Goal: Task Accomplishment & Management: Complete application form

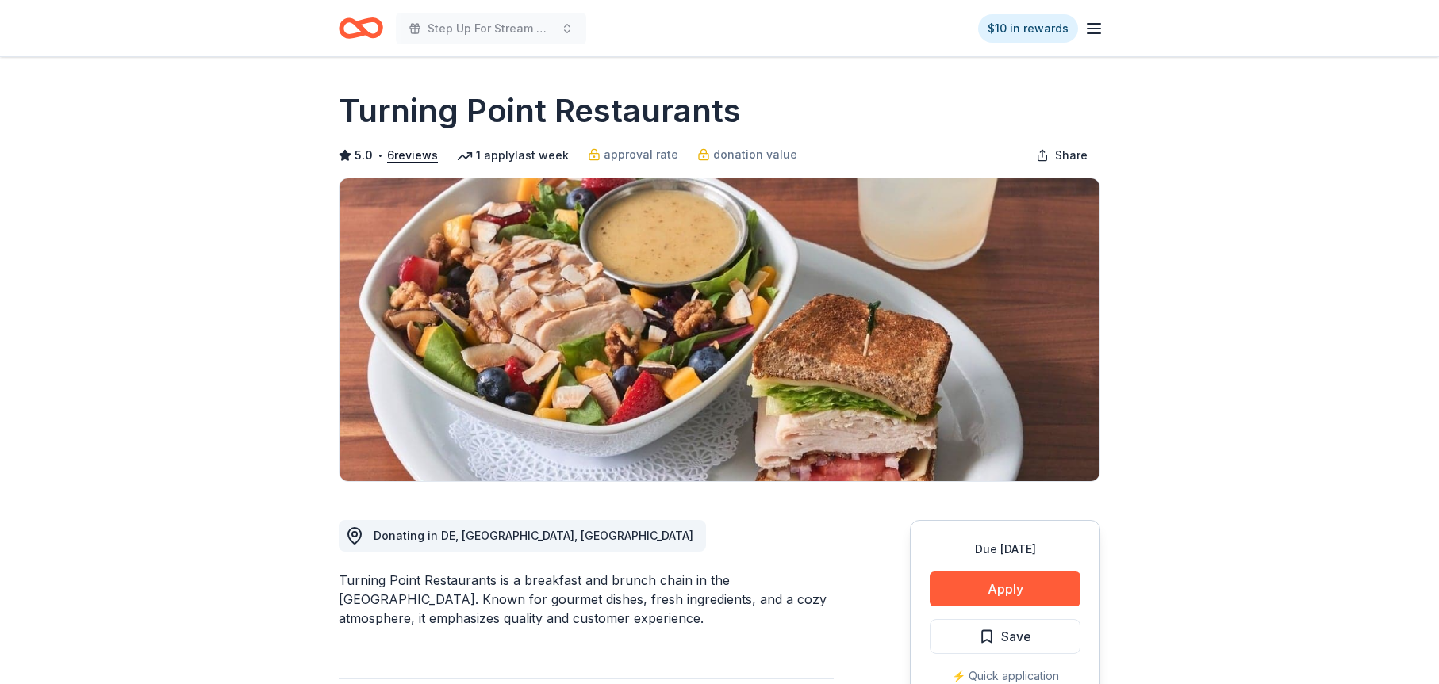
scroll to position [238, 0]
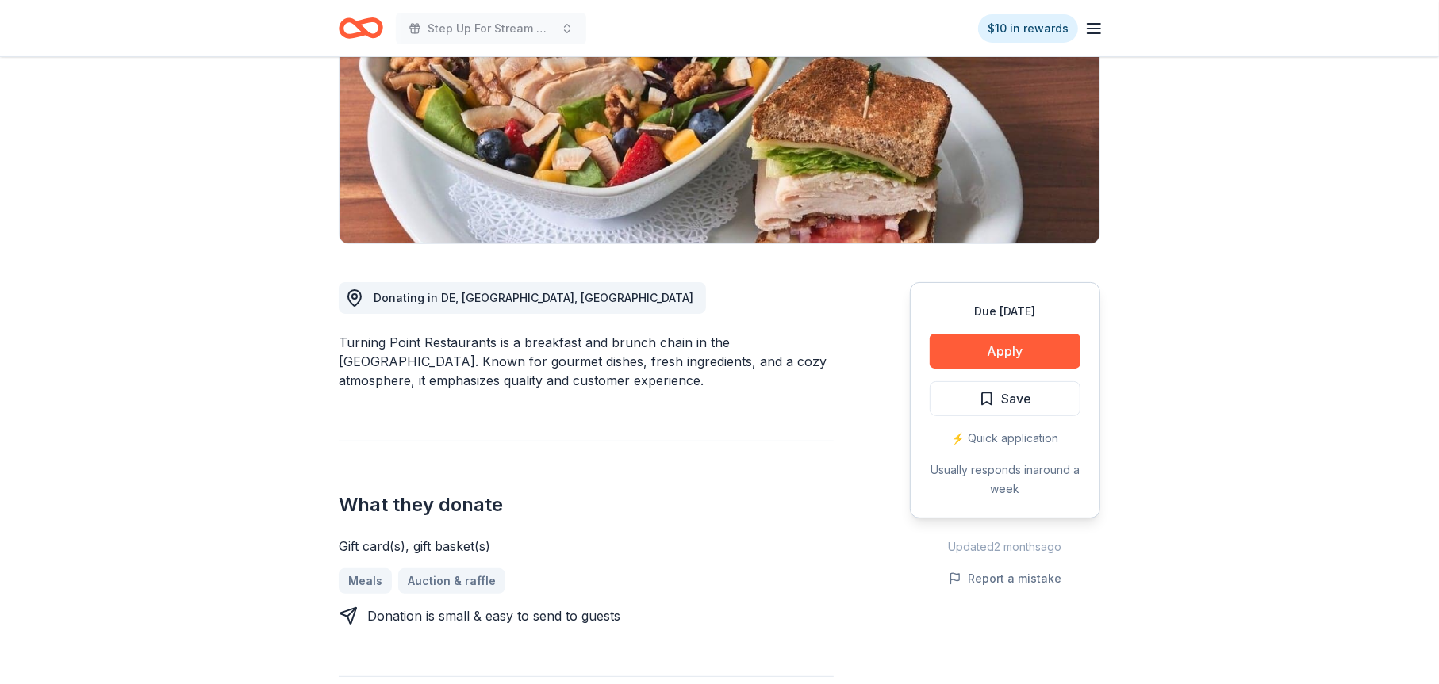
click at [366, 31] on icon "Home" at bounding box center [368, 28] width 25 height 16
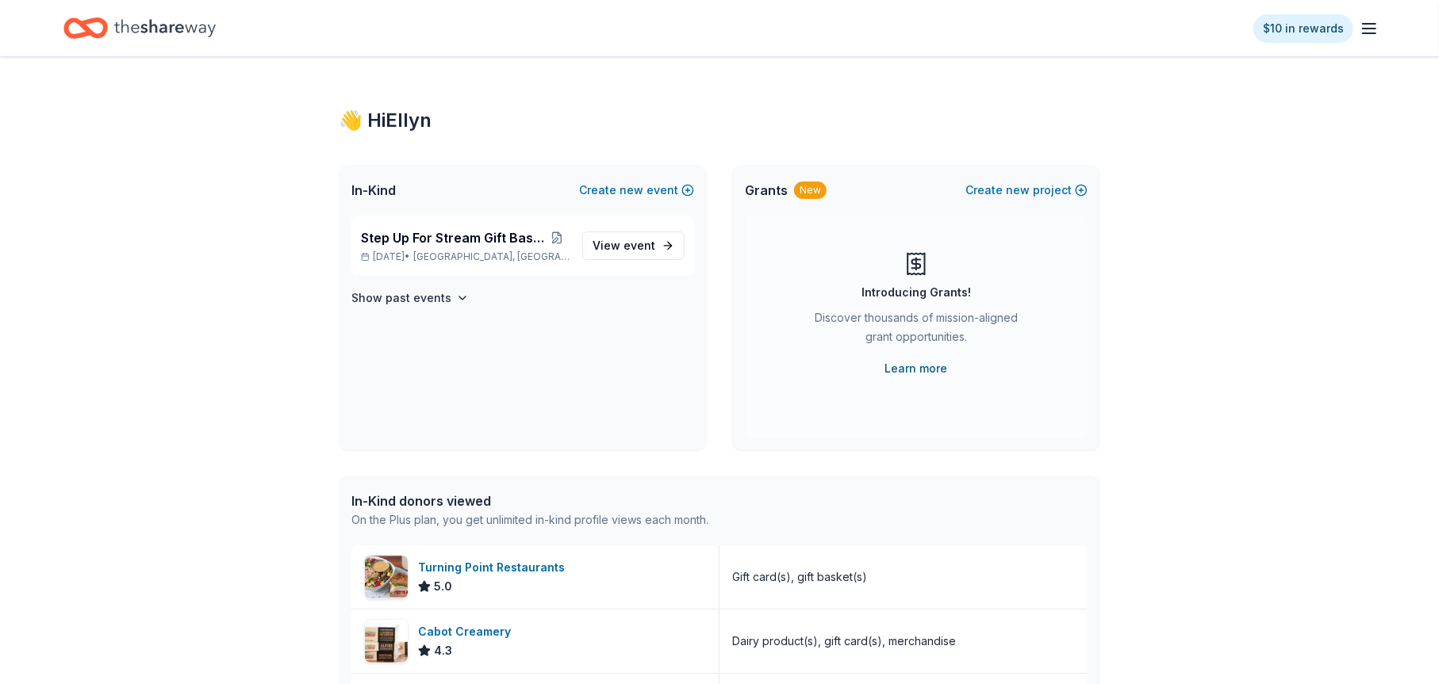
click at [914, 366] on link "Learn more" at bounding box center [916, 368] width 63 height 19
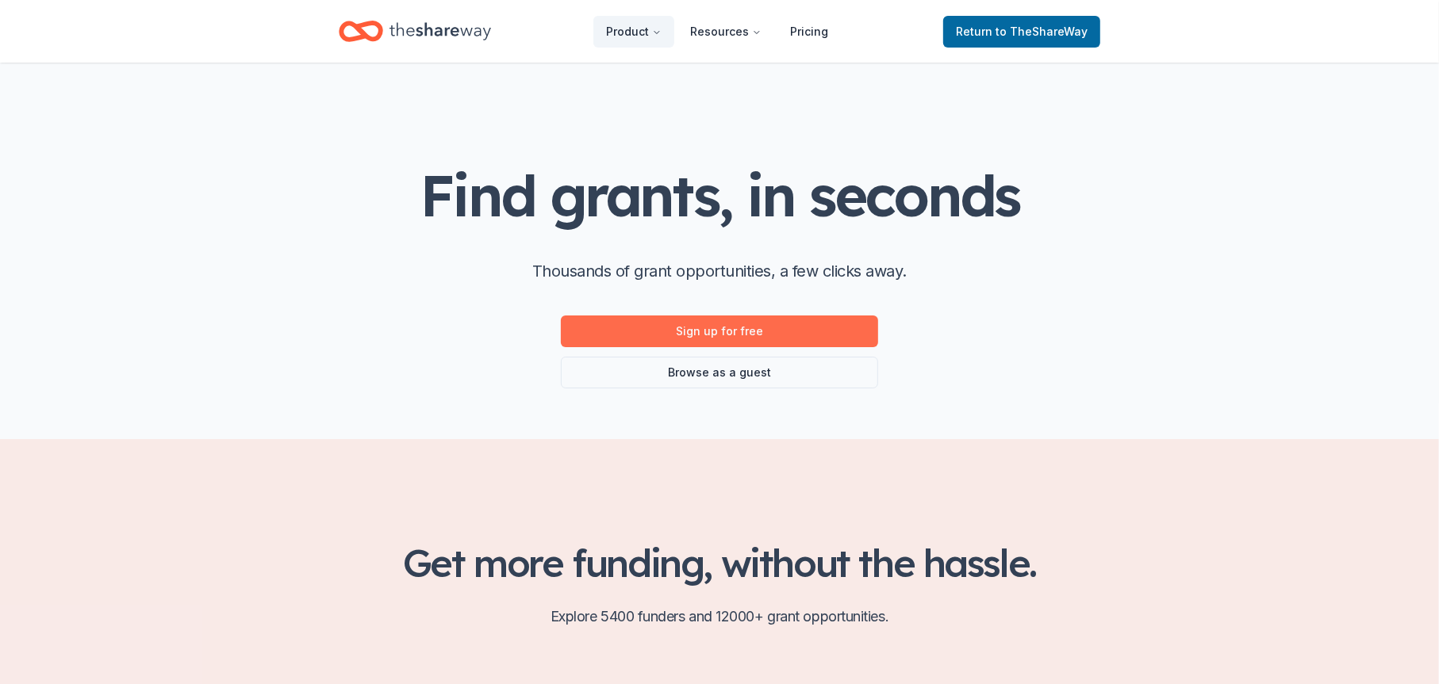
click at [707, 328] on link "Sign up for free" at bounding box center [719, 332] width 317 height 32
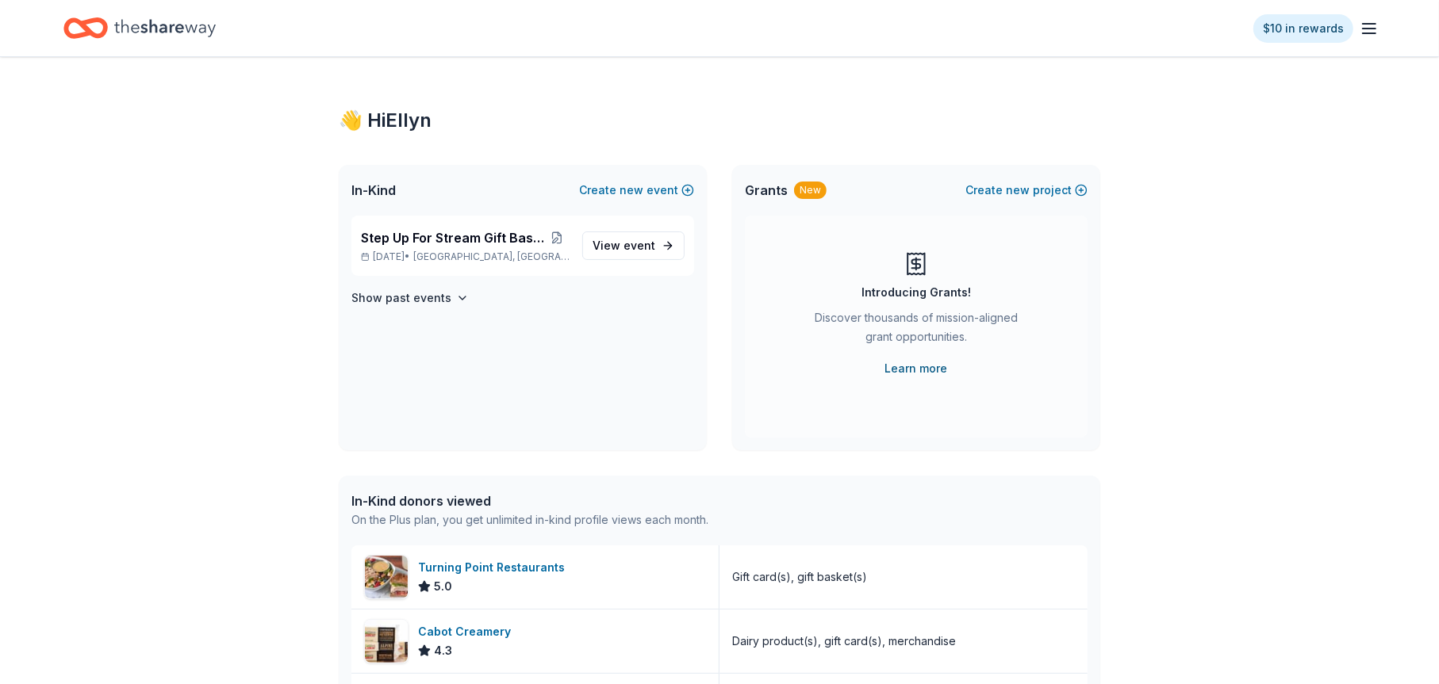
click at [917, 366] on link "Learn more" at bounding box center [916, 368] width 63 height 19
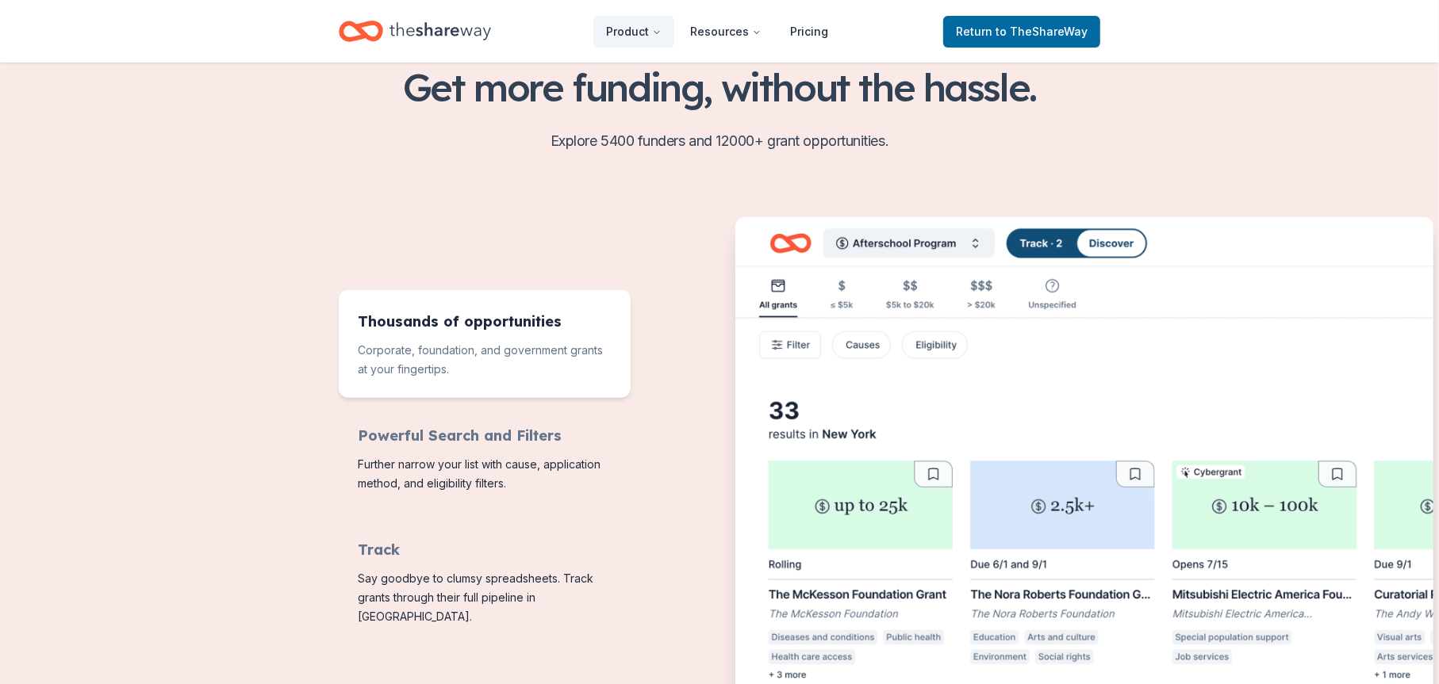
scroll to position [555, 0]
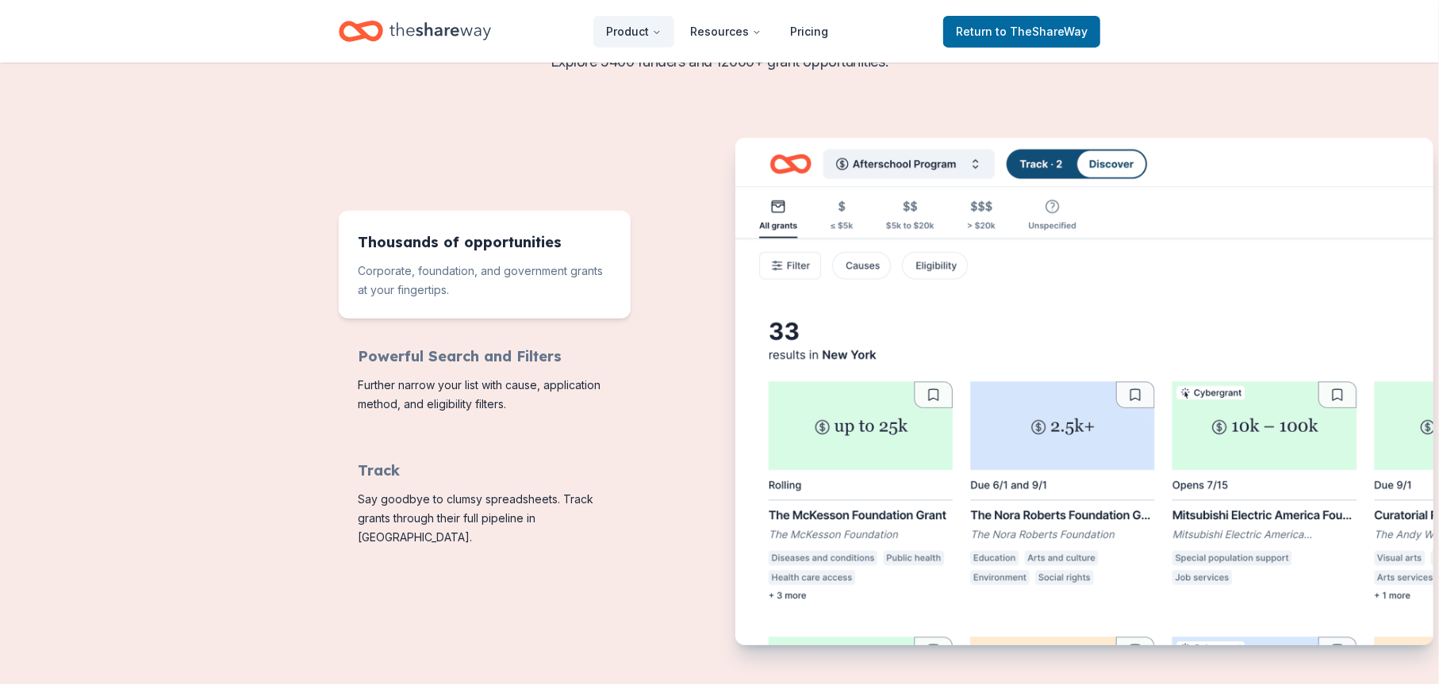
click at [791, 263] on img "Features for running your books" at bounding box center [1084, 395] width 698 height 514
click at [864, 264] on img "Features for running your books" at bounding box center [1084, 395] width 698 height 514
click at [928, 264] on img "Features for running your books" at bounding box center [1084, 395] width 698 height 514
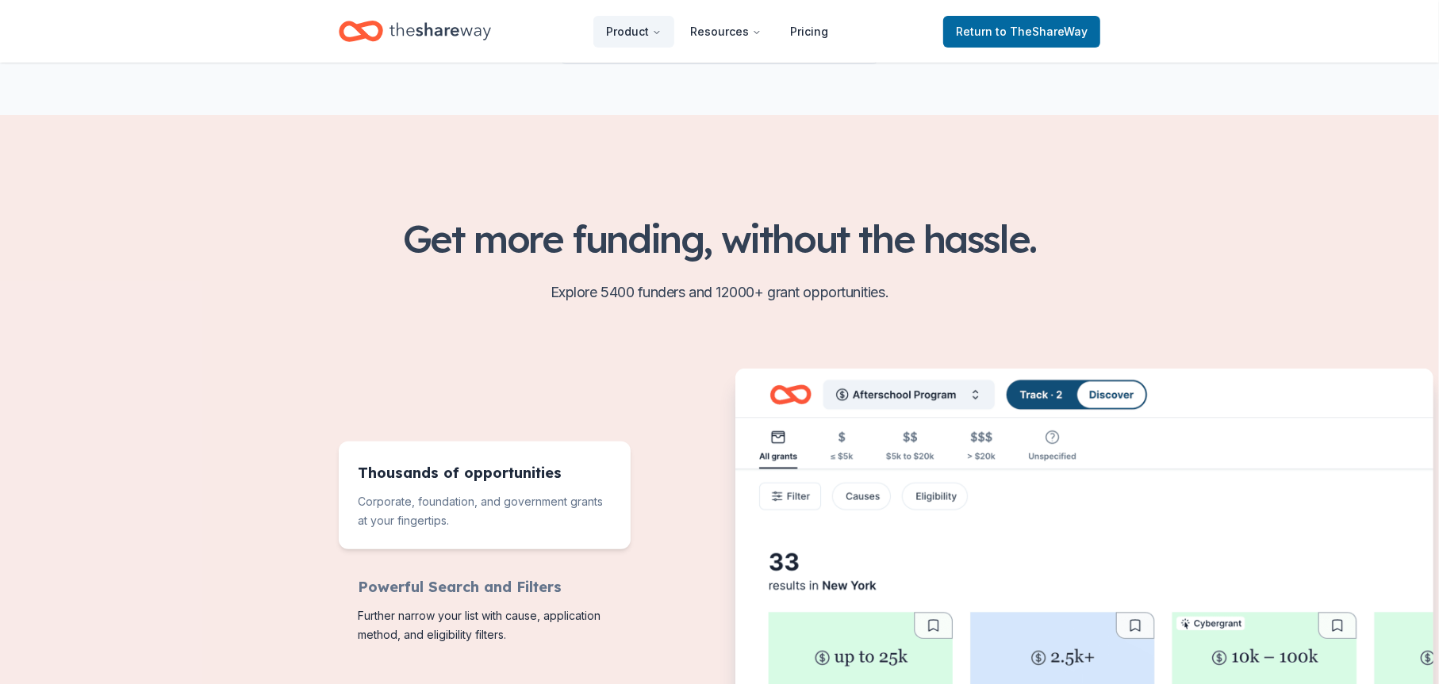
scroll to position [317, 0]
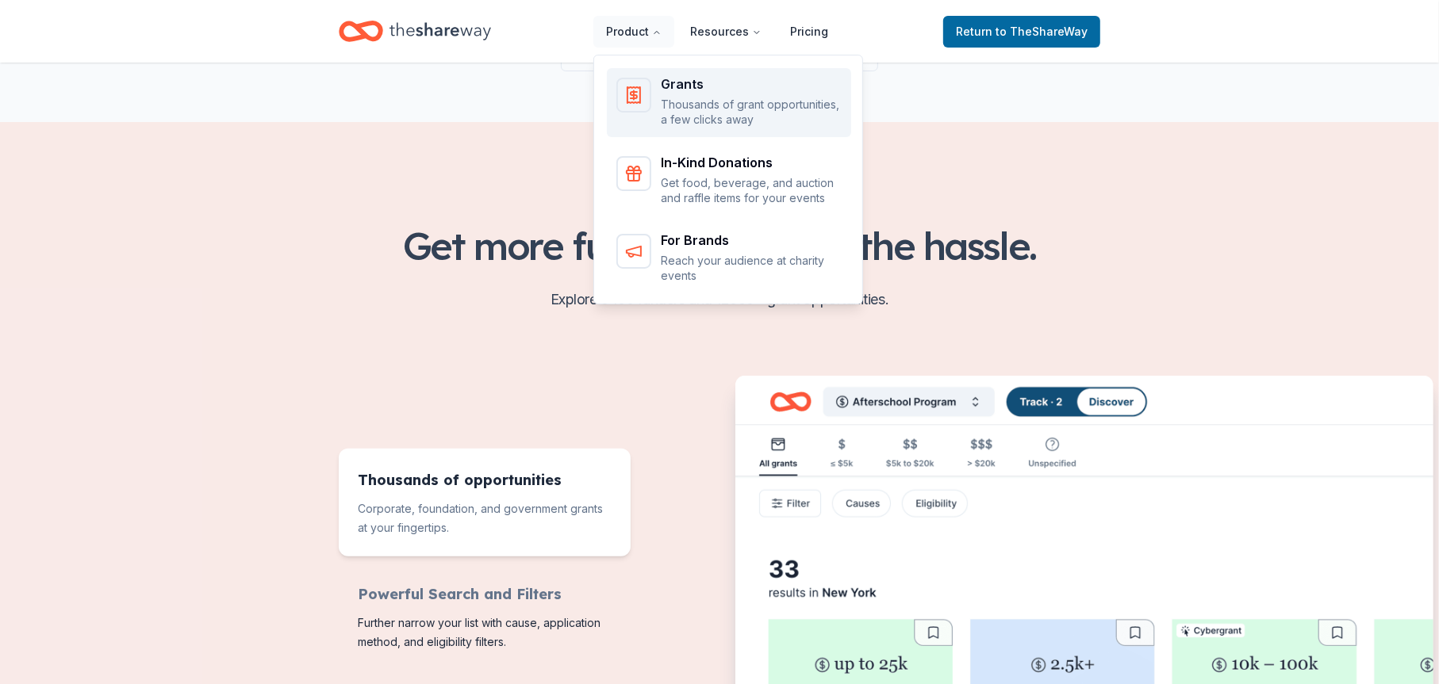
click at [679, 98] on p "Thousands of grant opportunities, a few clicks away" at bounding box center [751, 112] width 181 height 31
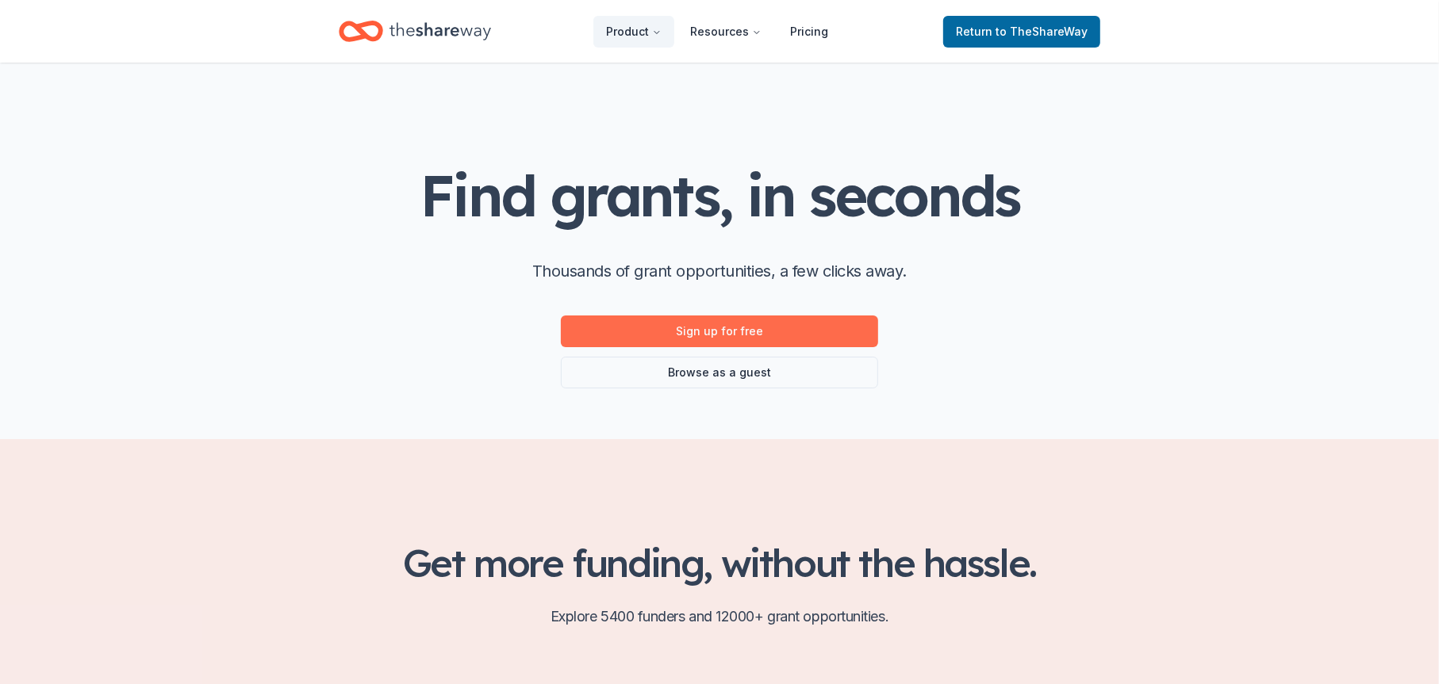
click at [750, 327] on link "Sign up for free" at bounding box center [719, 332] width 317 height 32
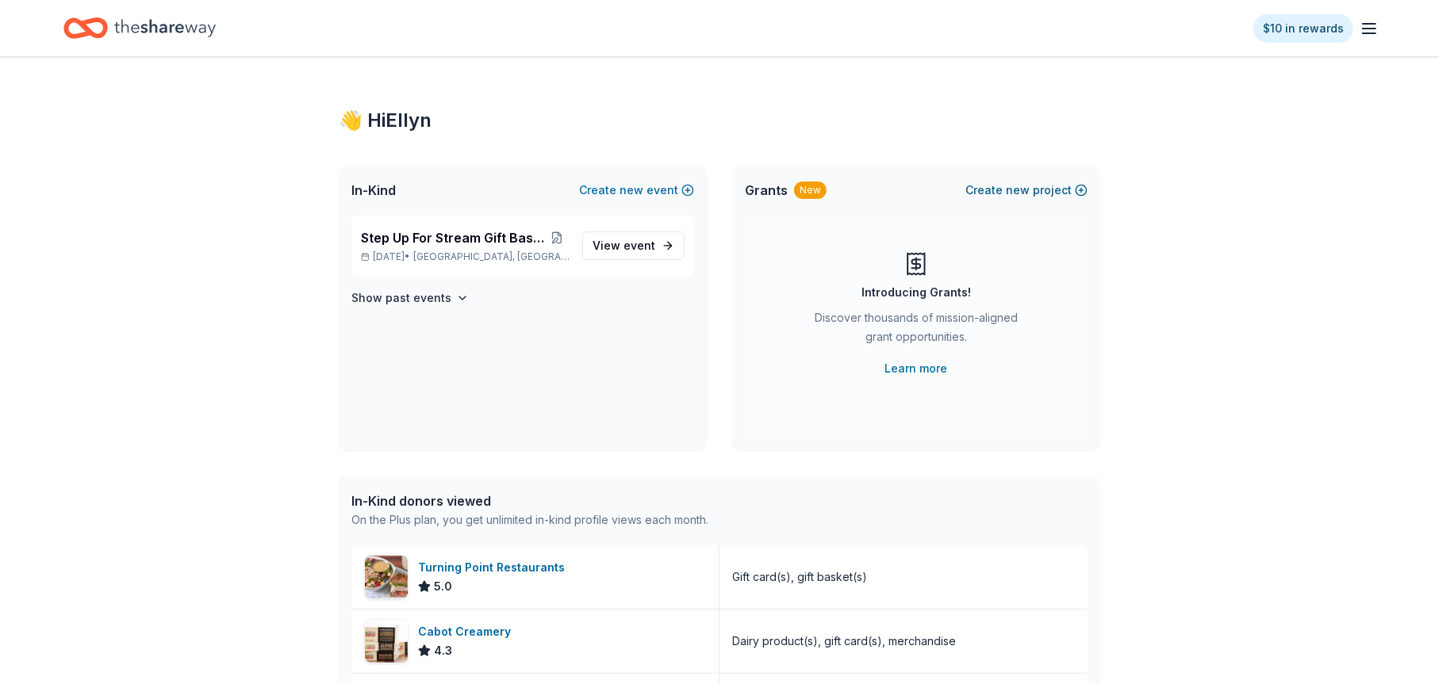
click at [1017, 190] on span "new" at bounding box center [1018, 190] width 24 height 19
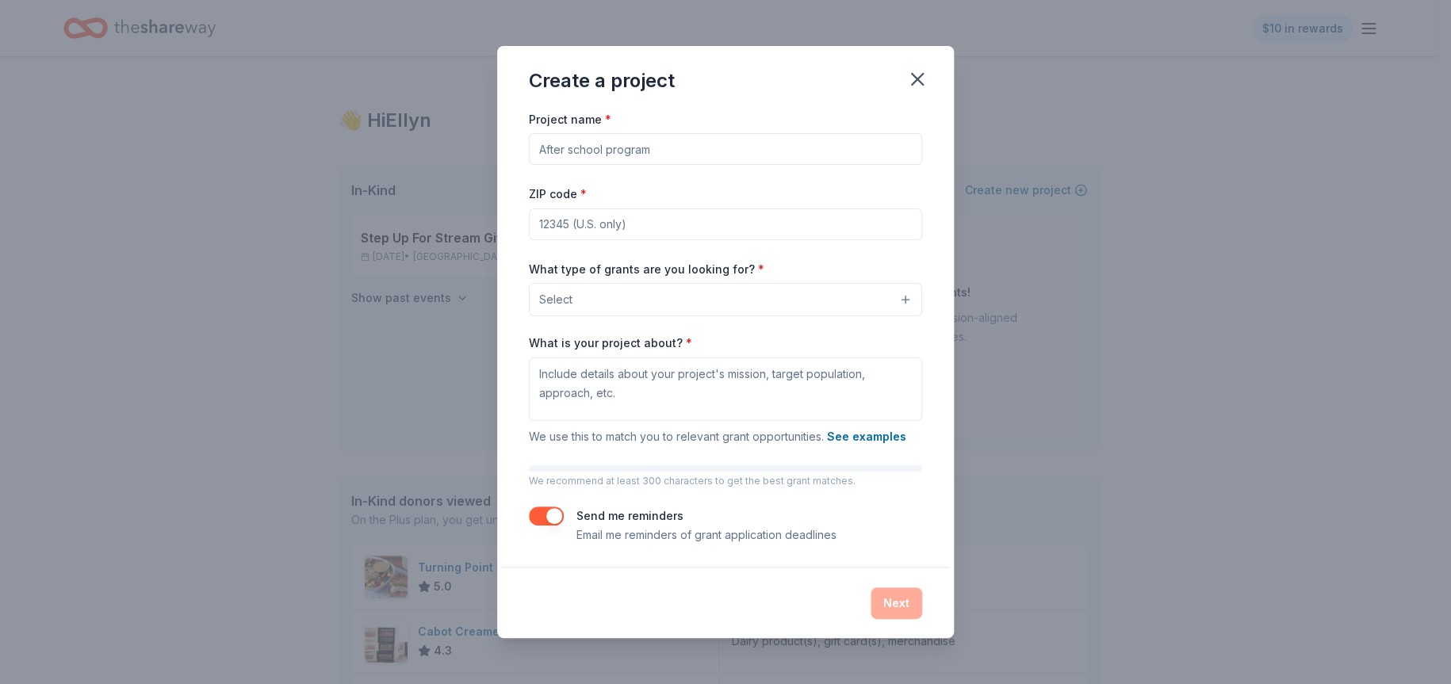
click at [650, 148] on input "Project name *" at bounding box center [725, 149] width 393 height 32
type input "Step Up for STREAM"
click at [567, 230] on input "ZIP code *" at bounding box center [725, 225] width 393 height 32
type input "08110"
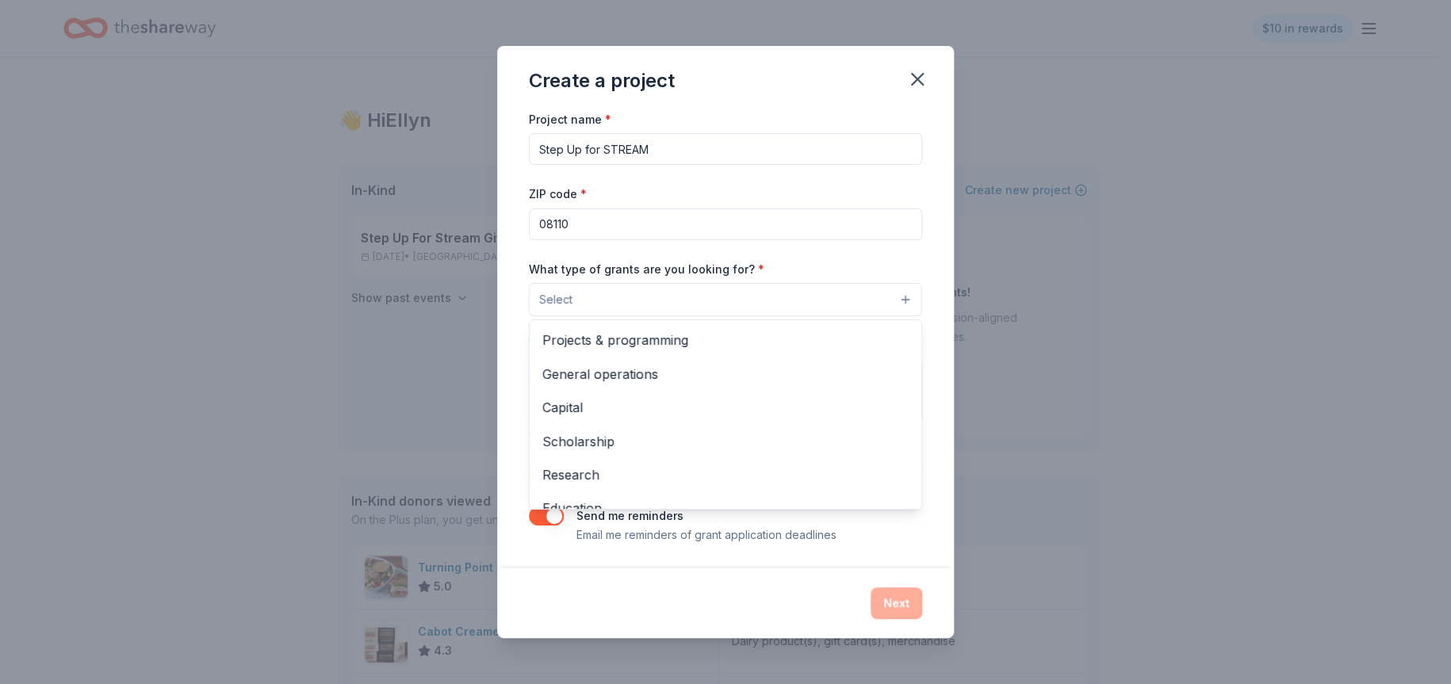
click at [892, 302] on button "Select" at bounding box center [725, 299] width 393 height 33
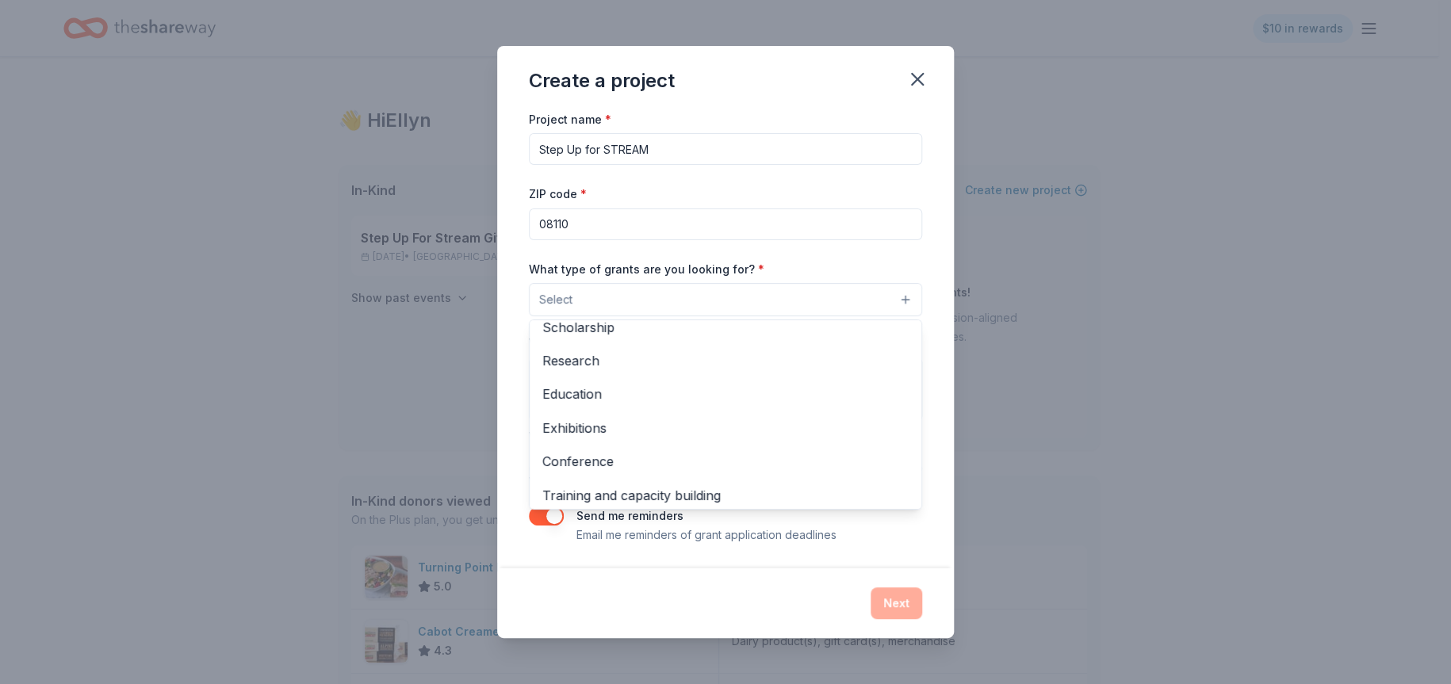
scroll to position [117, 0]
click at [568, 385] on span "Education" at bounding box center [726, 392] width 366 height 21
click at [885, 538] on div "Project name * Step Up for STREAM ZIP code * 08110 What type of grants are you …" at bounding box center [725, 327] width 393 height 437
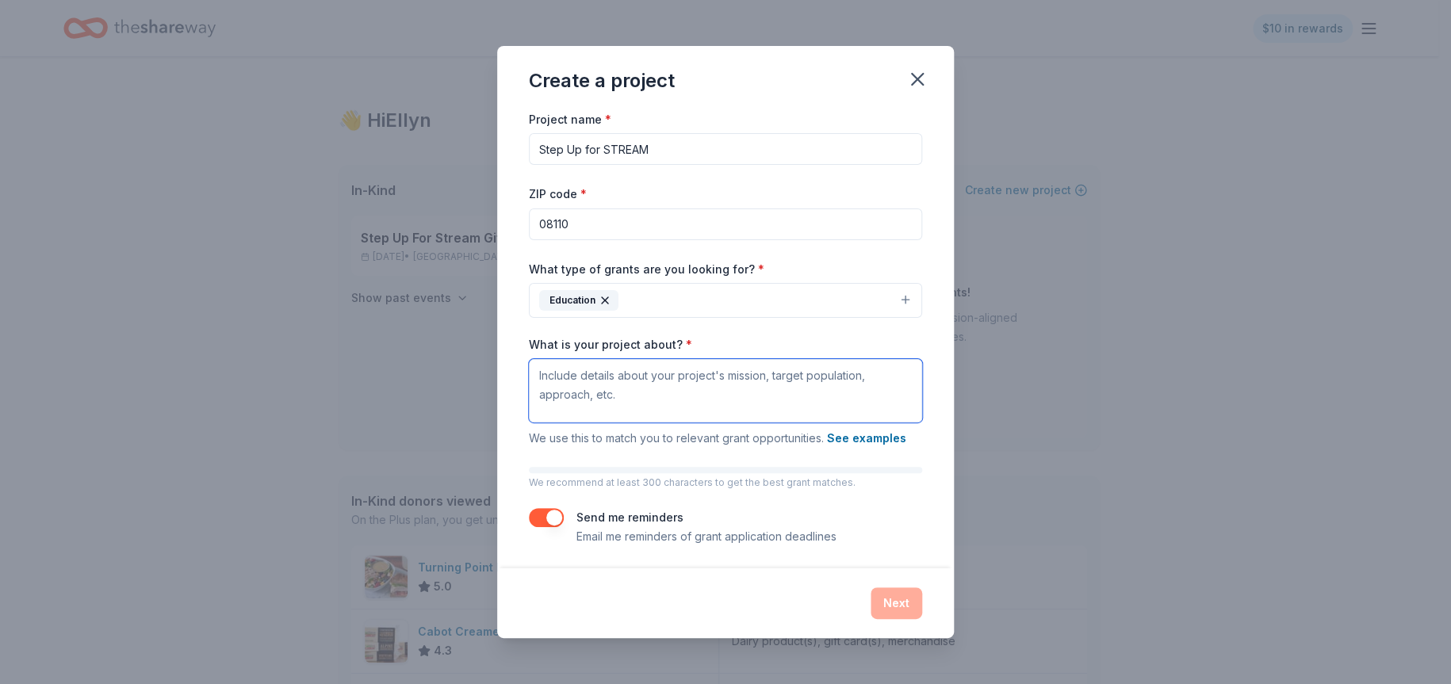
click at [539, 382] on textarea "What is your project about? *" at bounding box center [725, 390] width 393 height 63
paste textarea "Step Up for STREAM is a fundraising initiative by the Friends of the Pennsauken…"
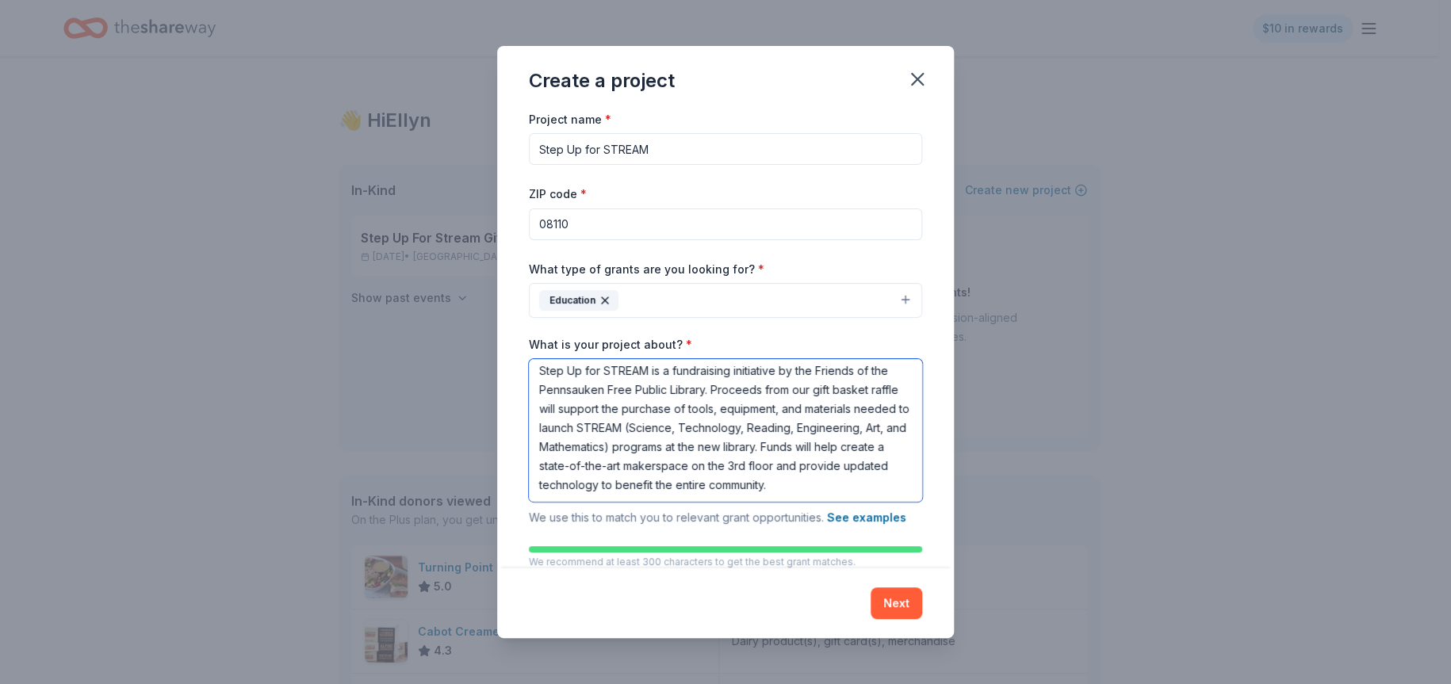
scroll to position [4, 0]
drag, startPoint x: 730, startPoint y: 386, endPoint x: 883, endPoint y: 397, distance: 153.5
click at [883, 397] on textarea "Step Up for STREAM is a fundraising initiative by the Friends of the Pennsauken…" at bounding box center [725, 430] width 393 height 143
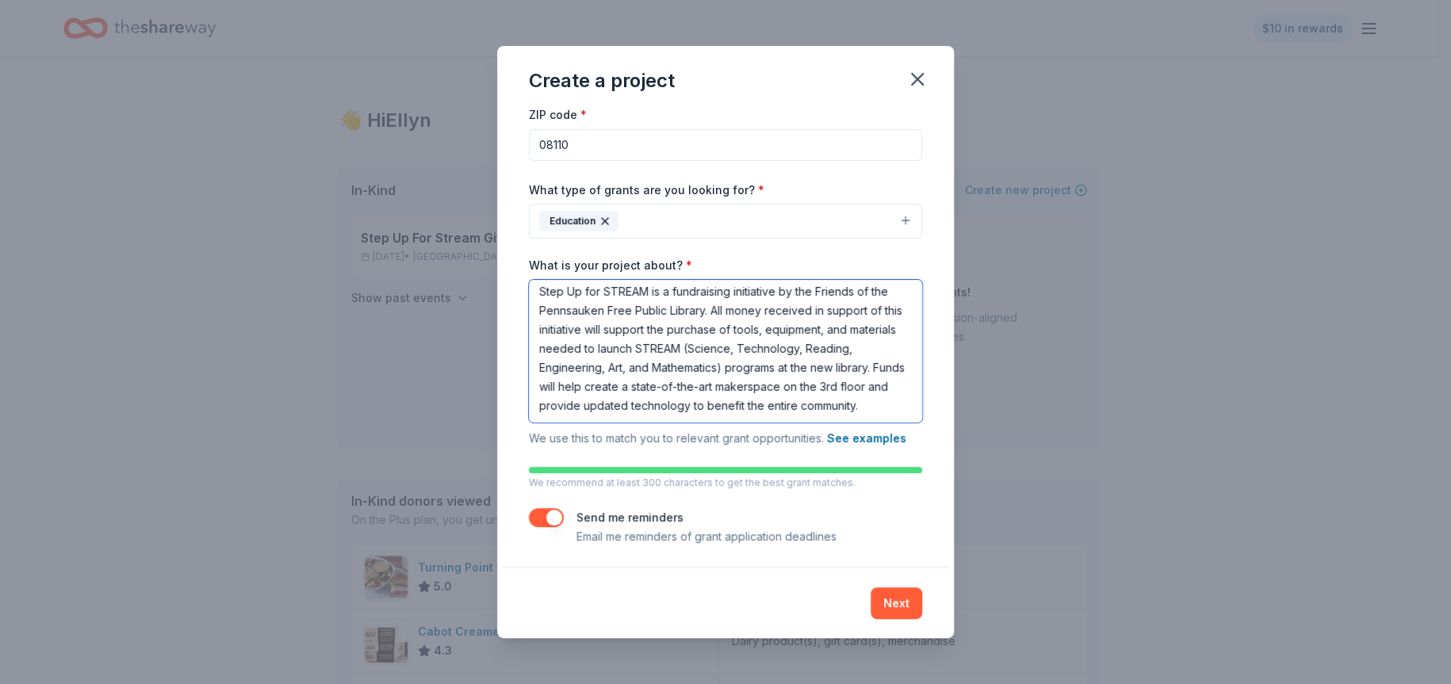
click at [615, 402] on textarea "Step Up for STREAM is a fundraising initiative by the Friends of the Pennsauken…" at bounding box center [725, 351] width 393 height 143
click at [888, 349] on textarea "Step Up for STREAM is a fundraising initiative by the Friends of the Pennsauken…" at bounding box center [725, 351] width 393 height 143
drag, startPoint x: 665, startPoint y: 365, endPoint x: 525, endPoint y: 361, distance: 139.6
click at [525, 361] on div "Project name * Step Up for STREAM ZIP code * 08110 What type of grants are you …" at bounding box center [725, 339] width 457 height 460
click at [715, 384] on textarea "Step Up for STREAM is a fundraising initiative by the Friends of the Pennsauken…" at bounding box center [725, 351] width 393 height 143
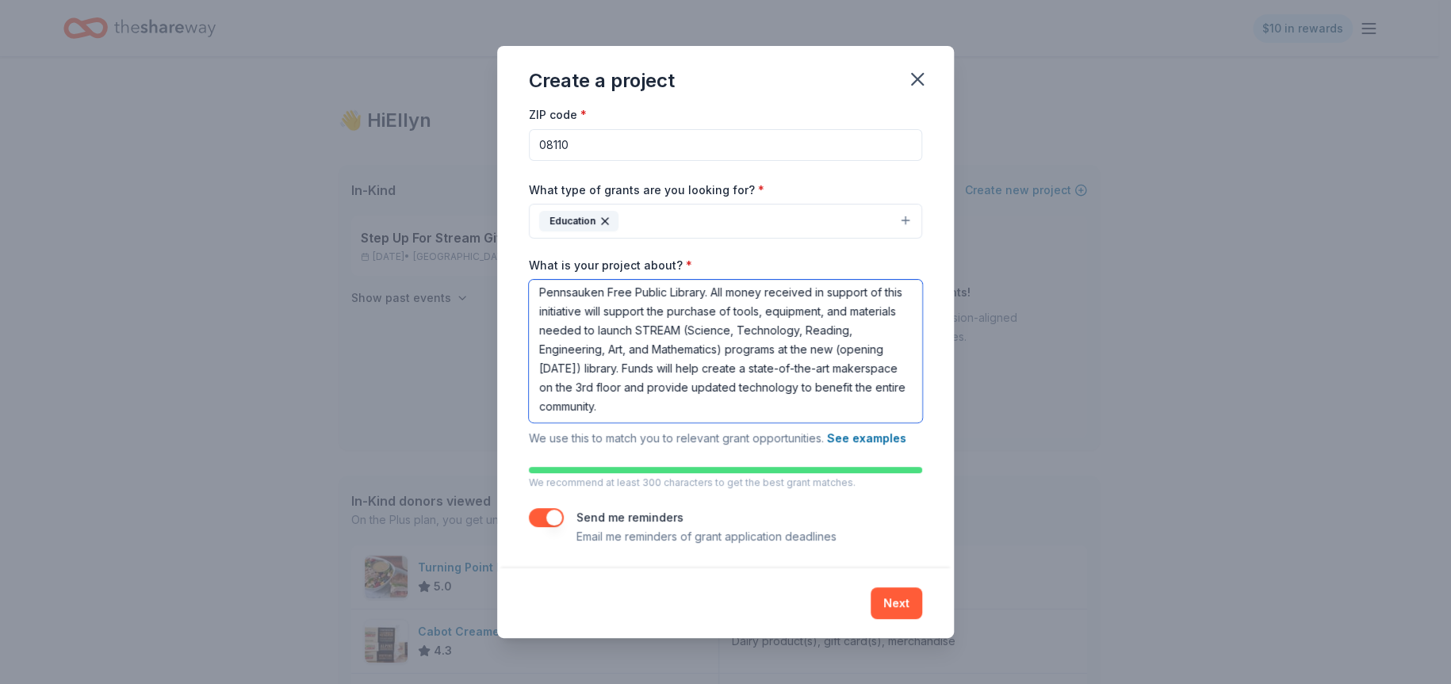
click at [777, 406] on textarea "Step Up for STREAM is a fundraising initiative by the Friends of the Pennsauken…" at bounding box center [725, 351] width 393 height 143
click at [600, 406] on textarea "Step Up for STREAM is a fundraising initiative by the Friends of the Pennsauken…" at bounding box center [725, 351] width 393 height 143
click at [689, 407] on textarea "Step Up for STREAM is a fundraising initiative by the Friends of the Pennsauken…" at bounding box center [725, 351] width 393 height 143
type textarea "Step Up for STREAM is a fundraising initiative by the Friends of the Pennsauken…"
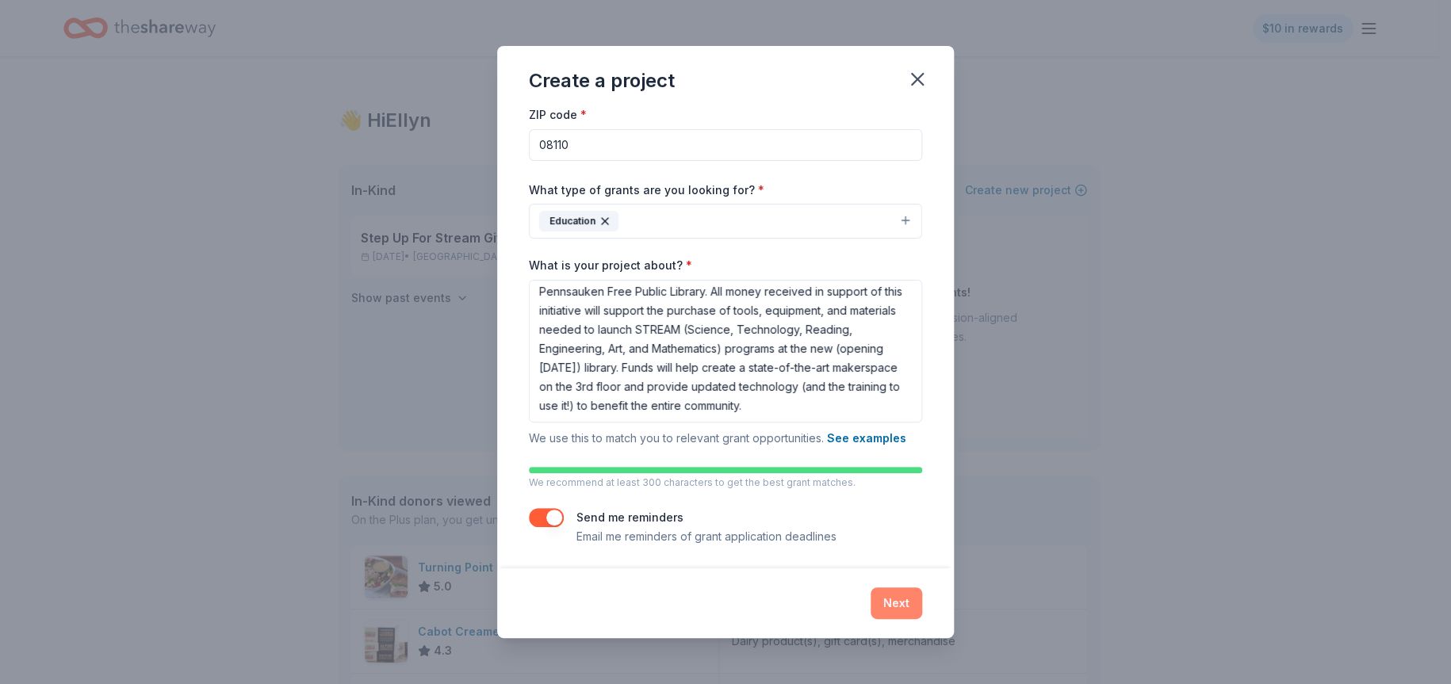
click at [897, 600] on button "Next" at bounding box center [897, 604] width 52 height 32
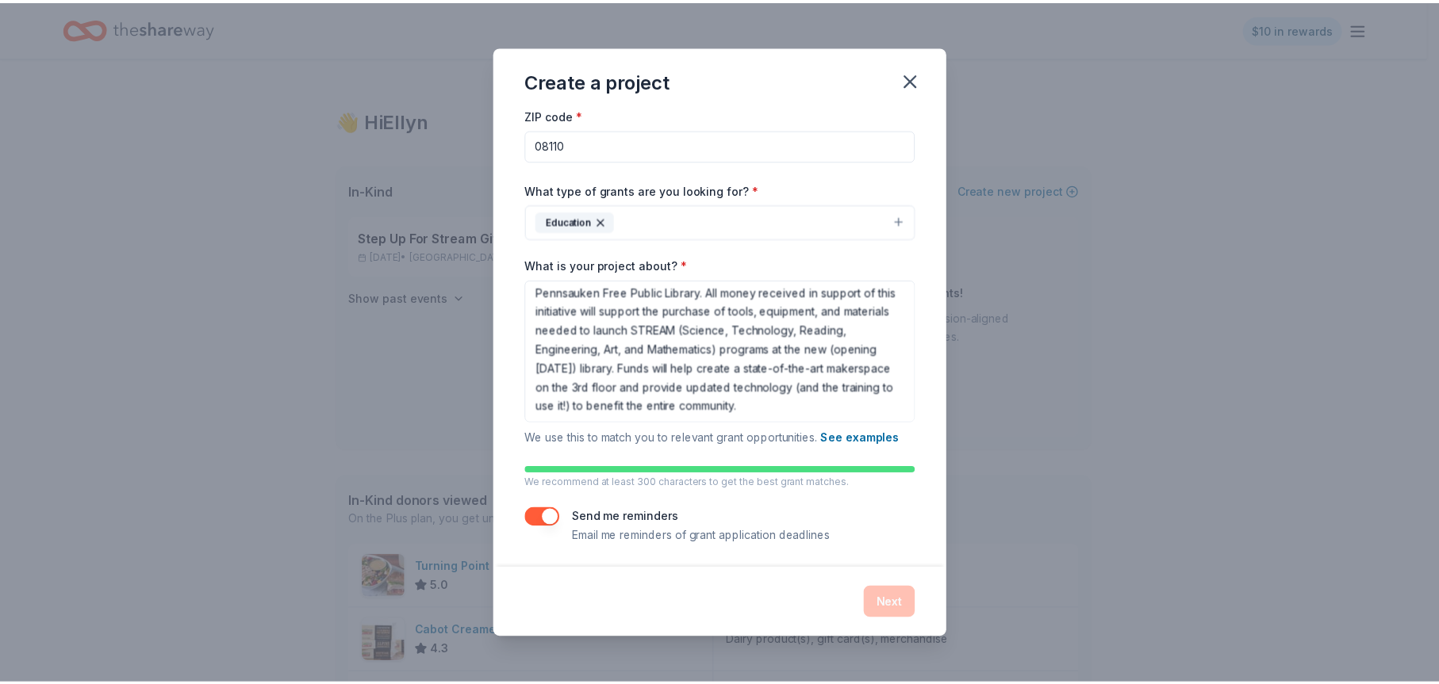
scroll to position [0, 0]
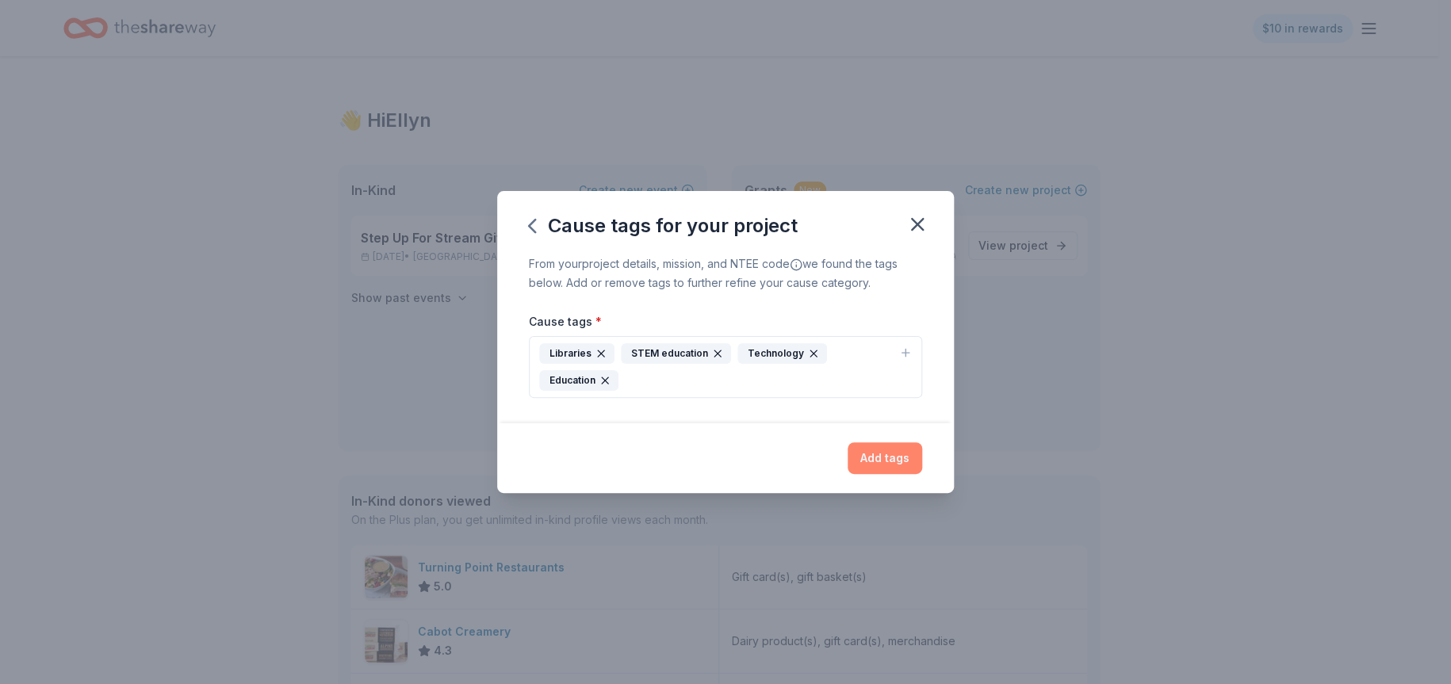
click at [889, 458] on button "Add tags" at bounding box center [885, 459] width 75 height 32
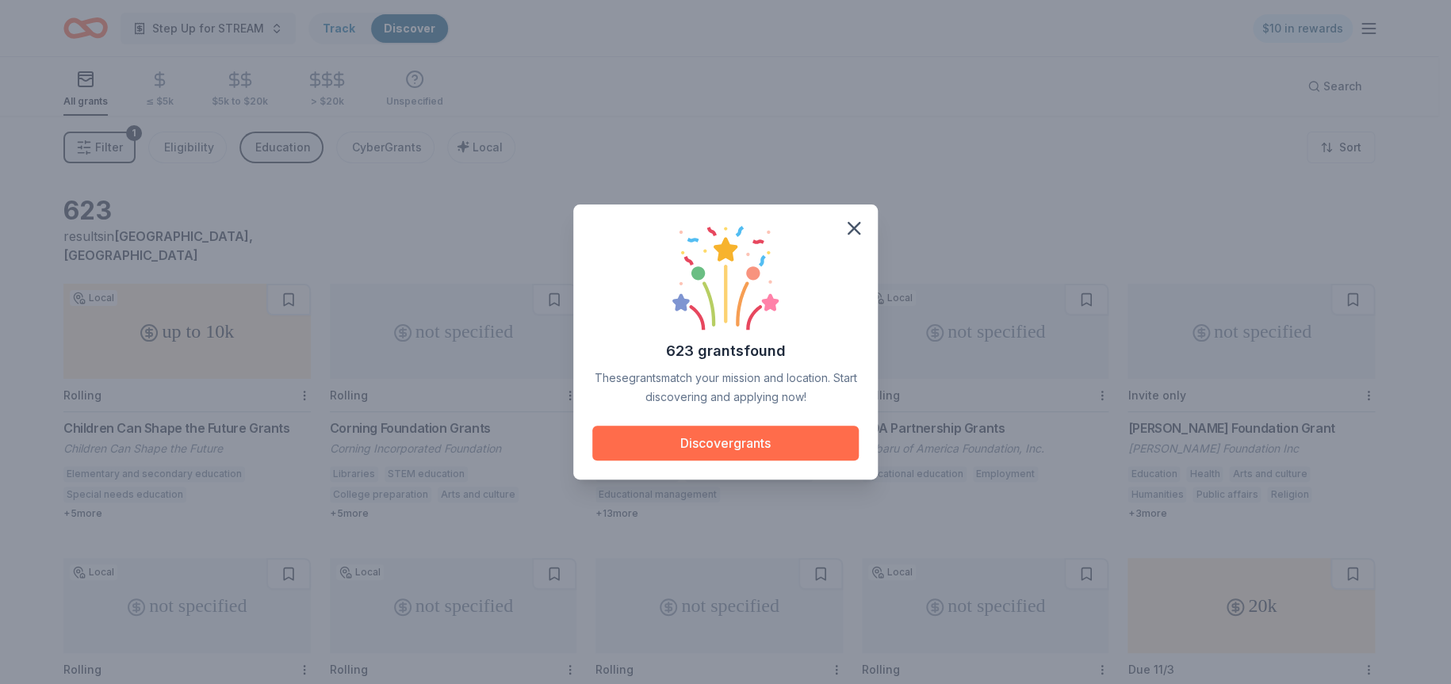
click at [727, 443] on button "Discover grants" at bounding box center [725, 443] width 266 height 35
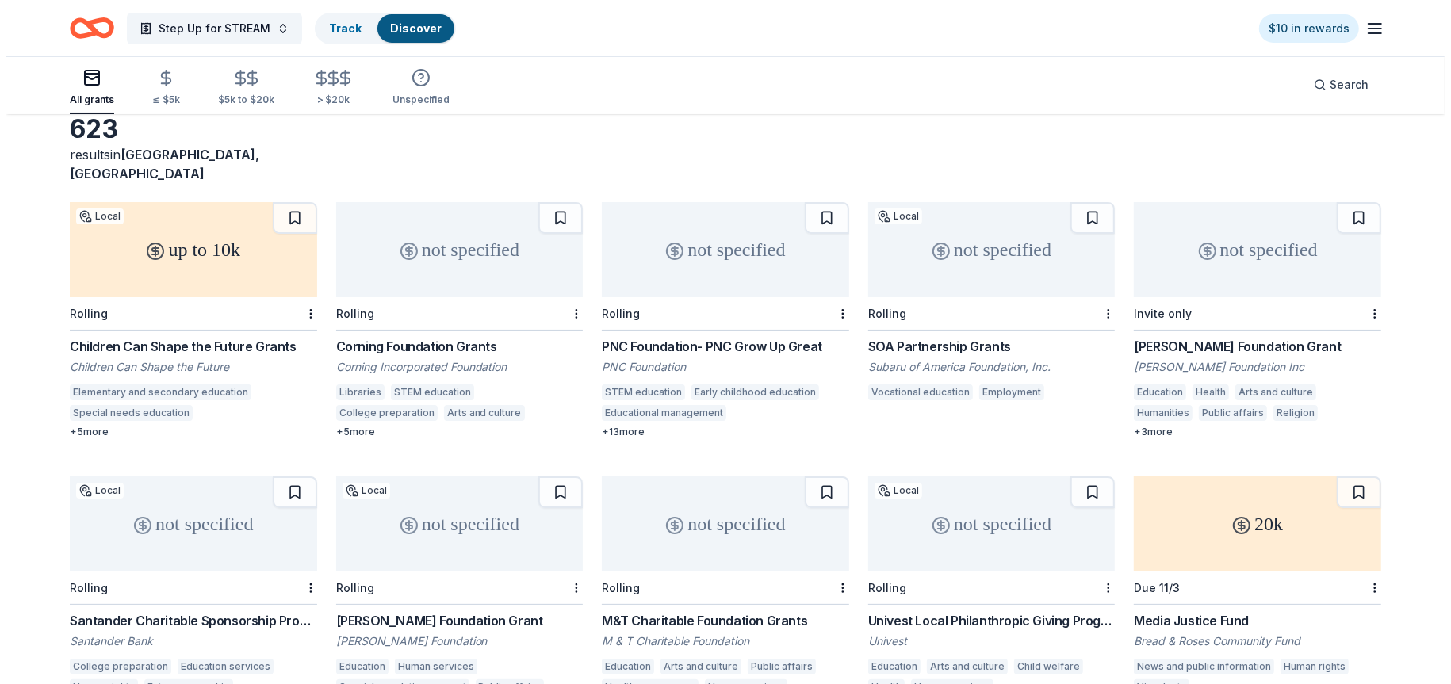
scroll to position [15, 0]
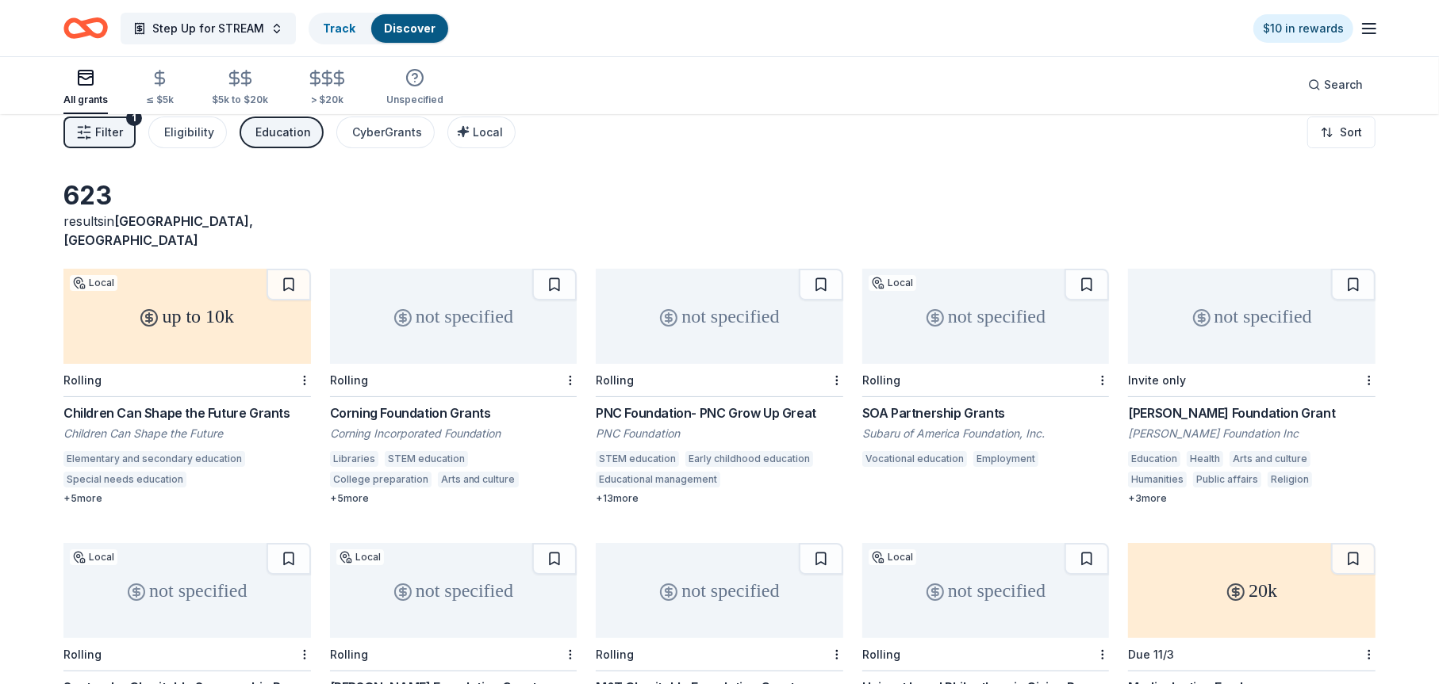
click at [108, 123] on span "Filter" at bounding box center [109, 132] width 28 height 19
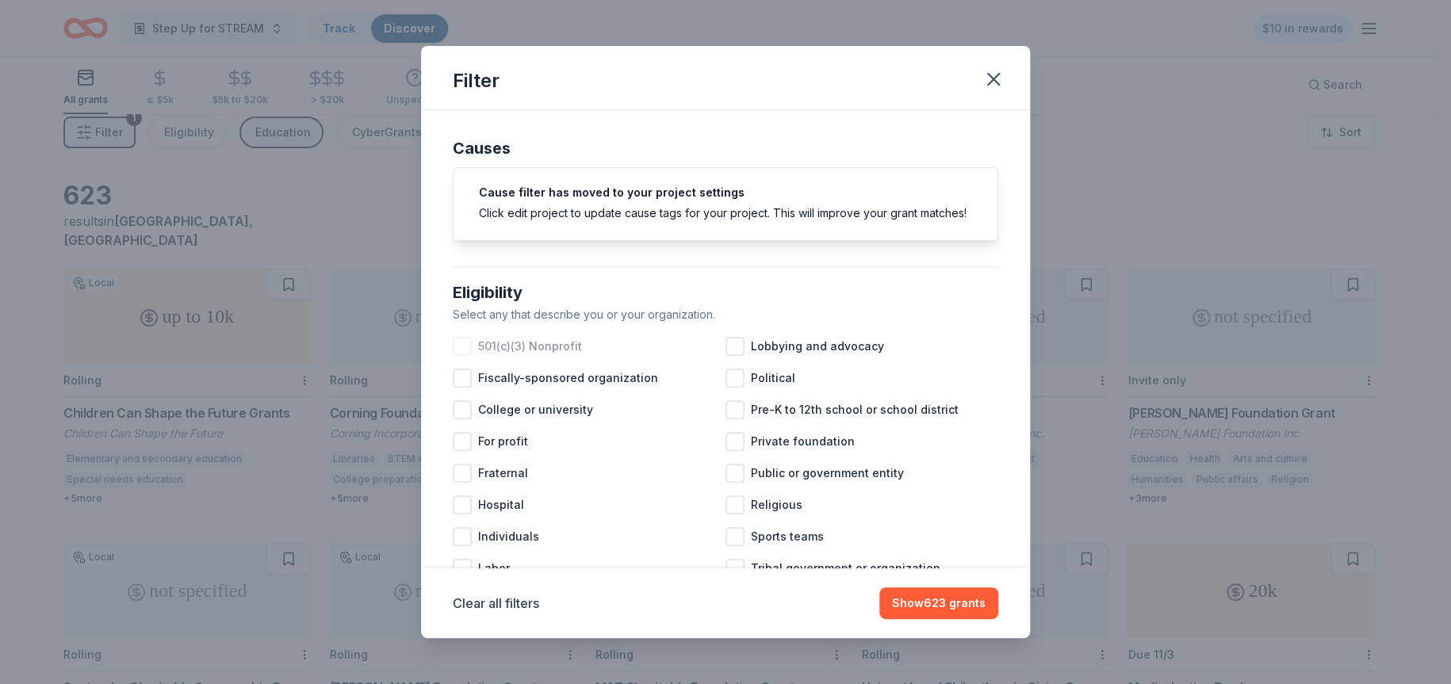
click at [460, 356] on div at bounding box center [462, 346] width 19 height 19
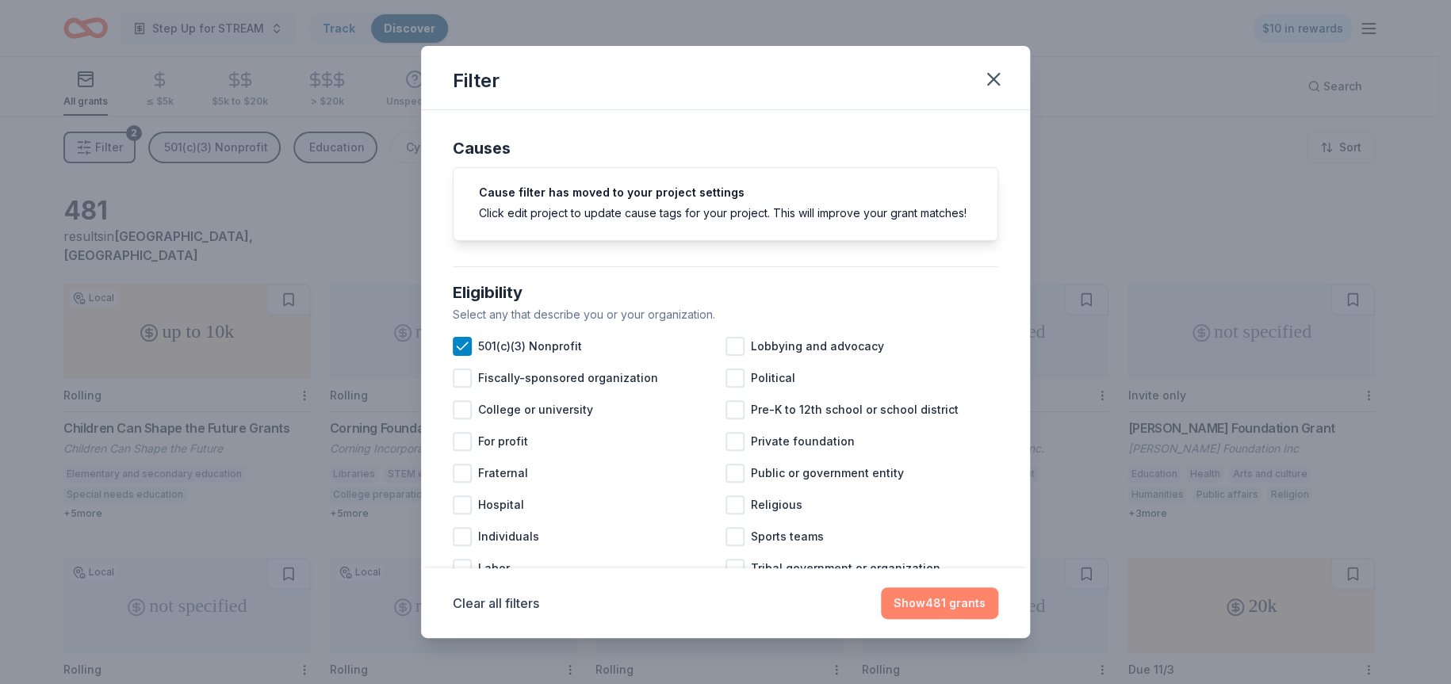
click at [943, 600] on button "Show 481 grants" at bounding box center [939, 604] width 117 height 32
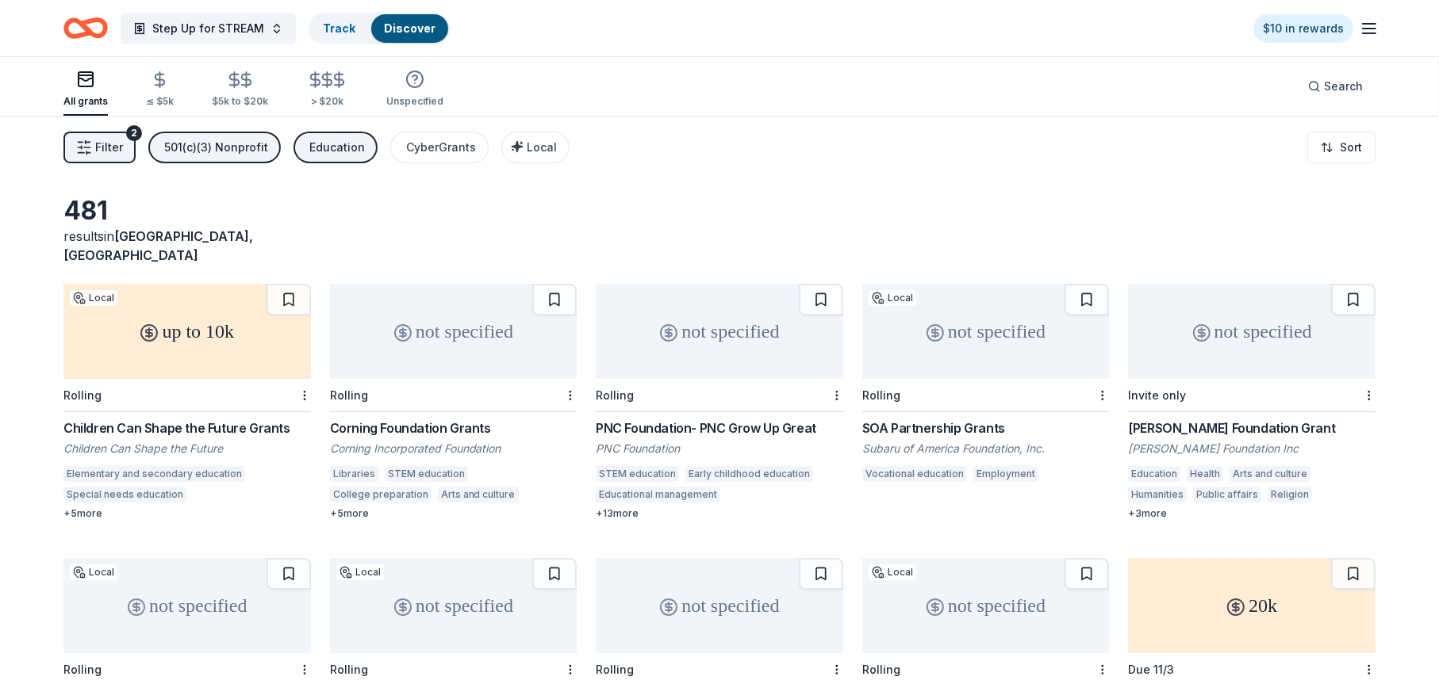
click at [103, 141] on span "Filter" at bounding box center [109, 147] width 28 height 19
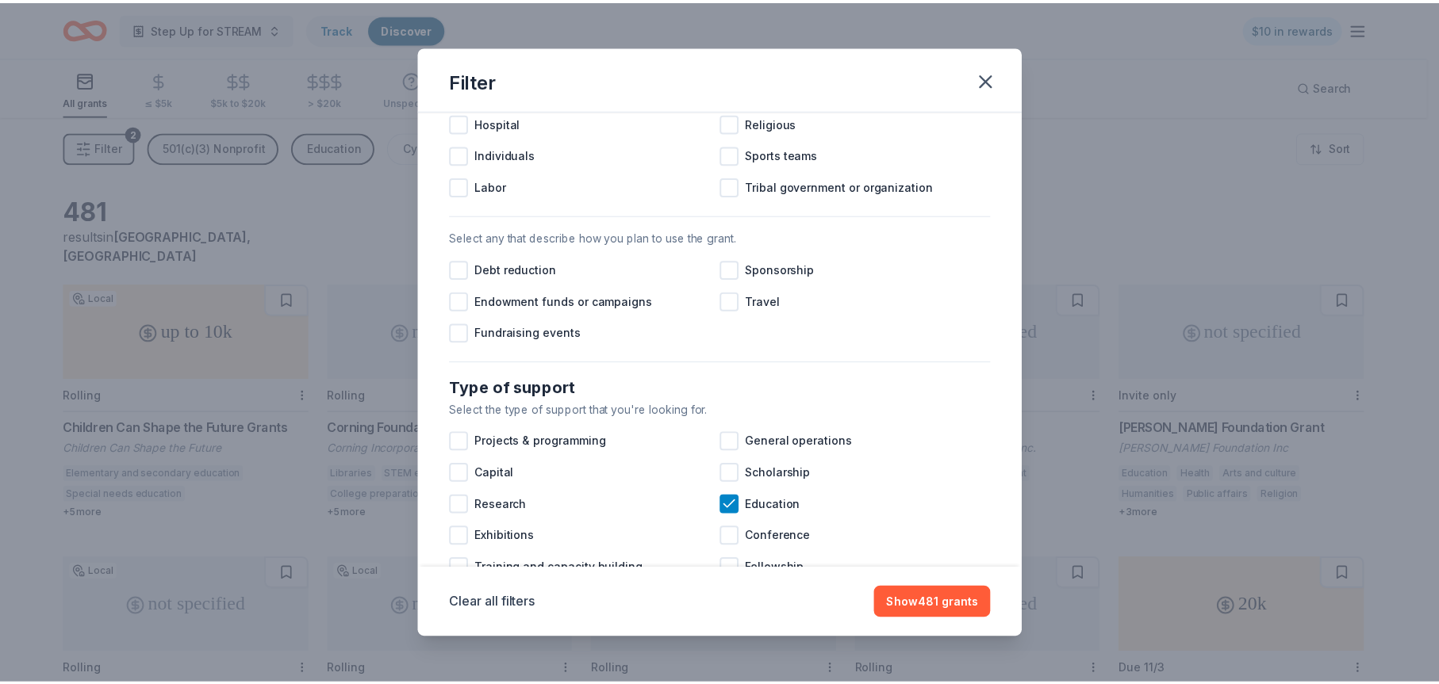
scroll to position [462, 0]
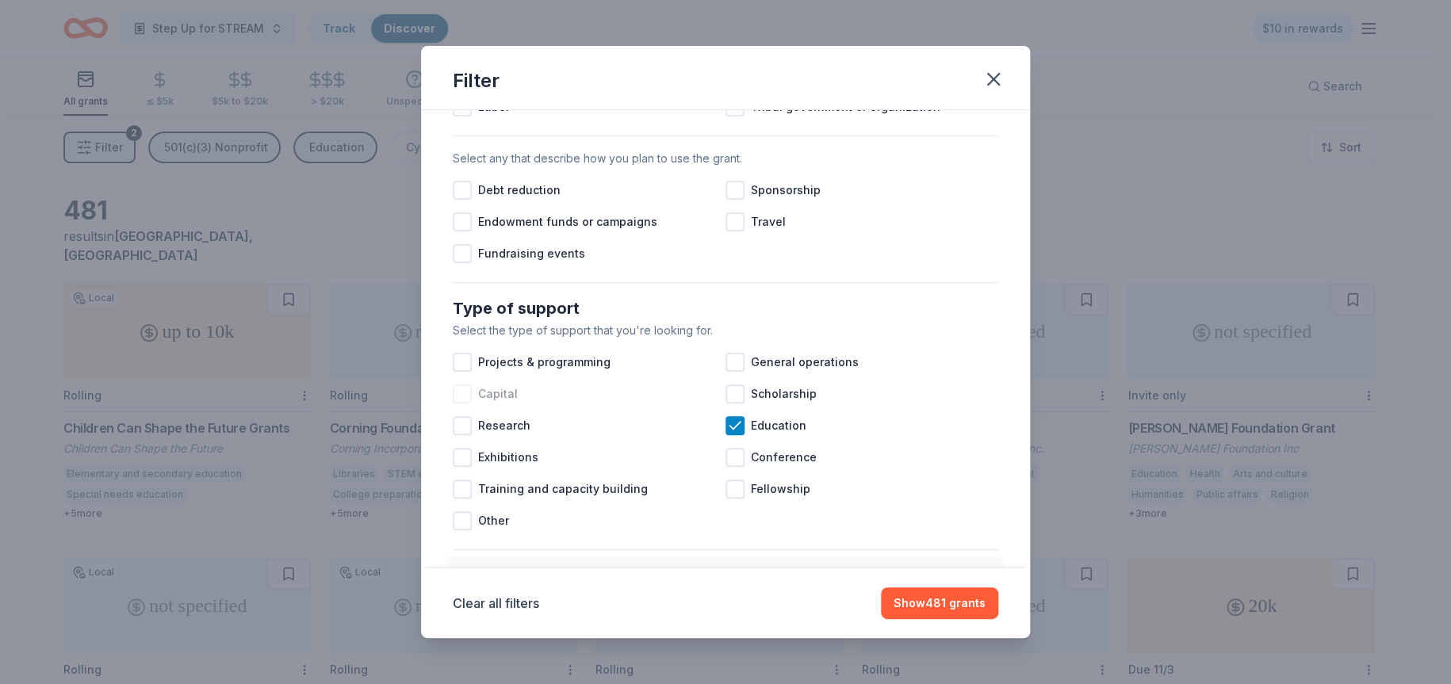
click at [464, 404] on div at bounding box center [462, 394] width 19 height 19
click at [730, 434] on icon at bounding box center [735, 426] width 16 height 16
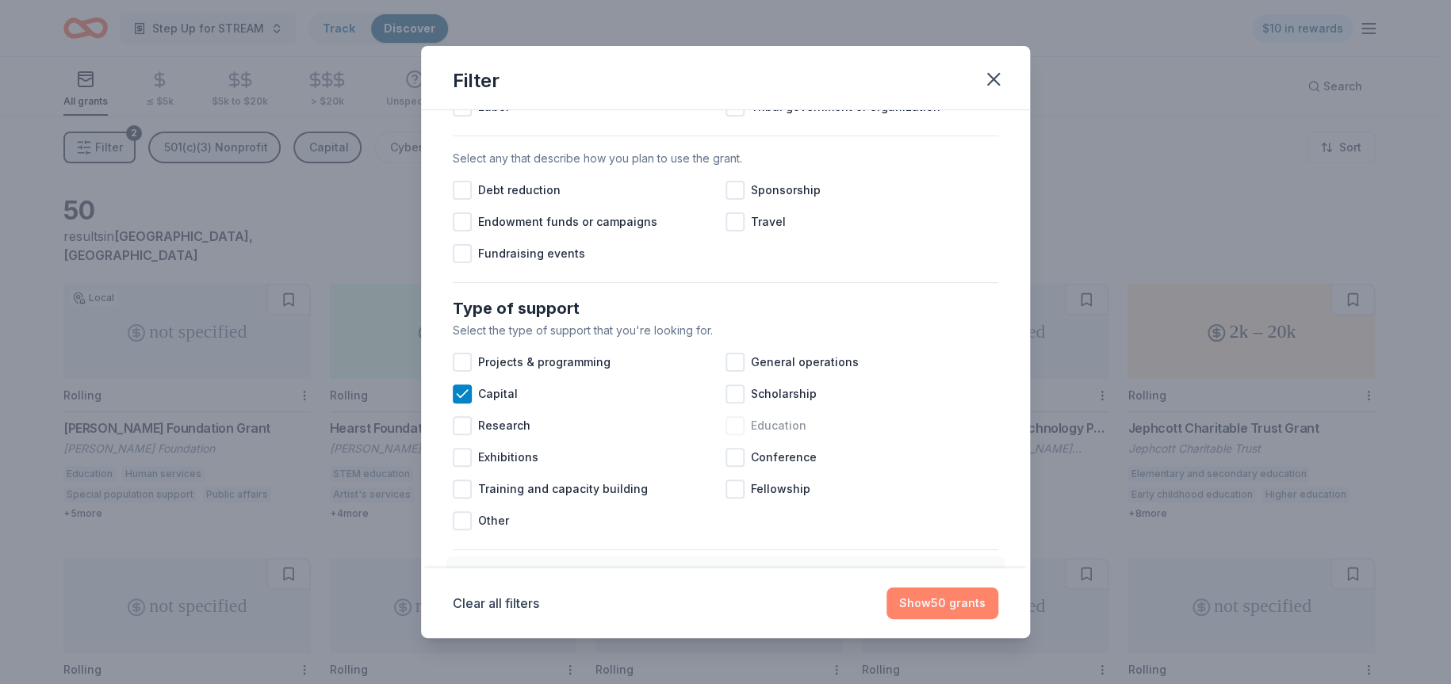
click at [939, 597] on button "Show 50 grants" at bounding box center [943, 604] width 112 height 32
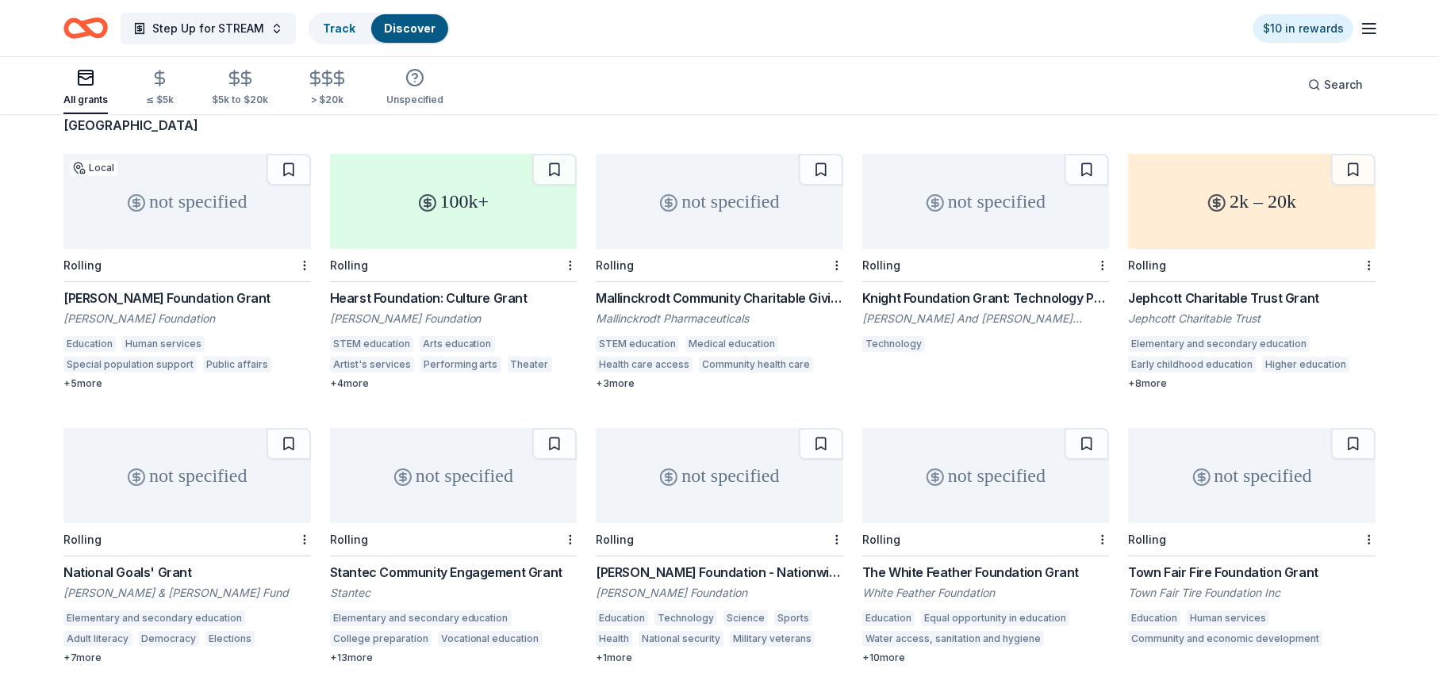
scroll to position [159, 0]
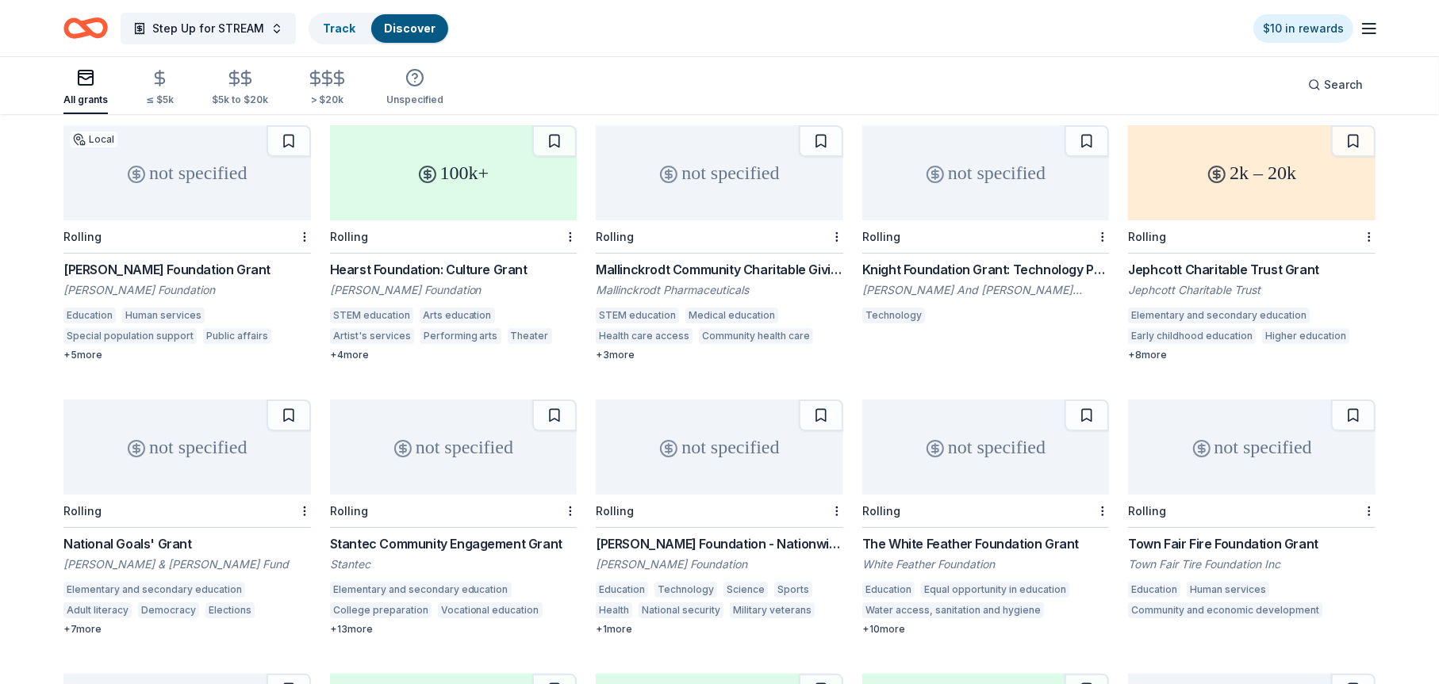
click at [155, 448] on div "not specified" at bounding box center [186, 447] width 247 height 95
click at [709, 286] on div "Mallinckrodt Community Charitable Giving Program Mallinckrodt Pharmaceuticals S…" at bounding box center [719, 311] width 247 height 102
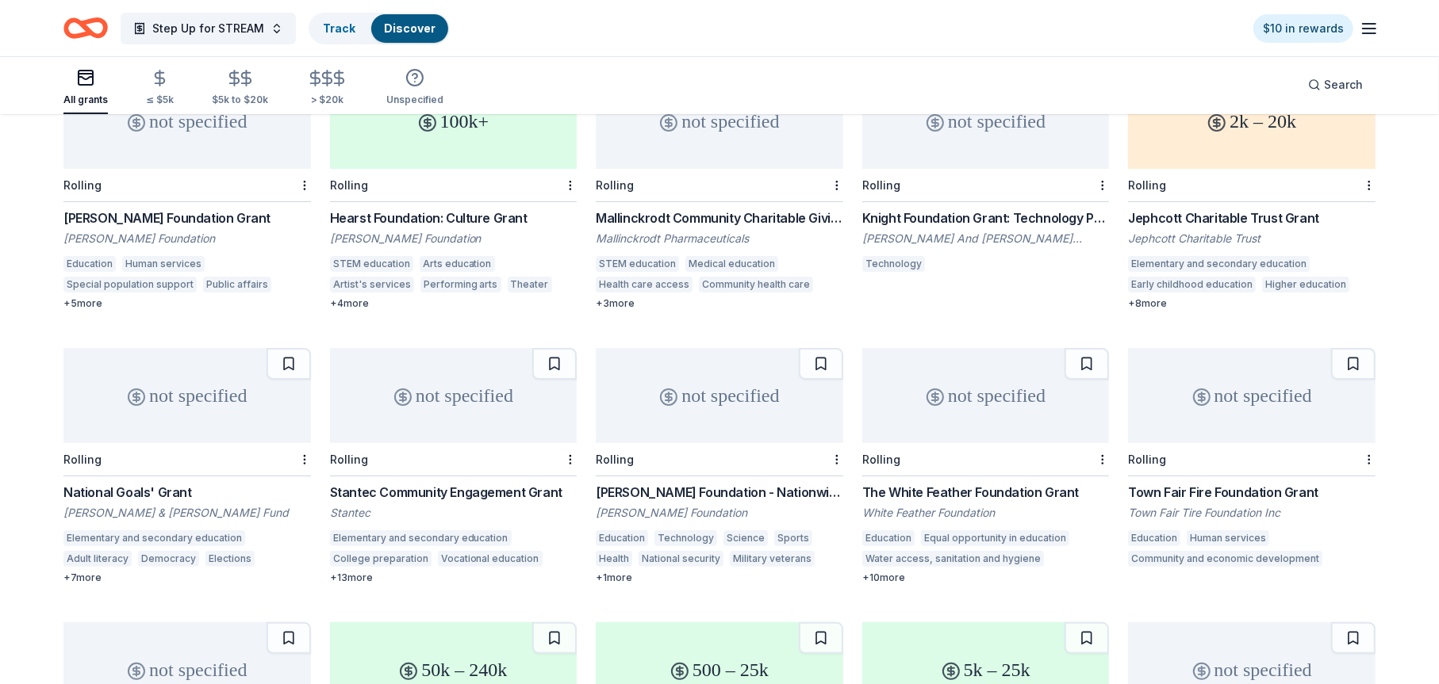
scroll to position [238, 0]
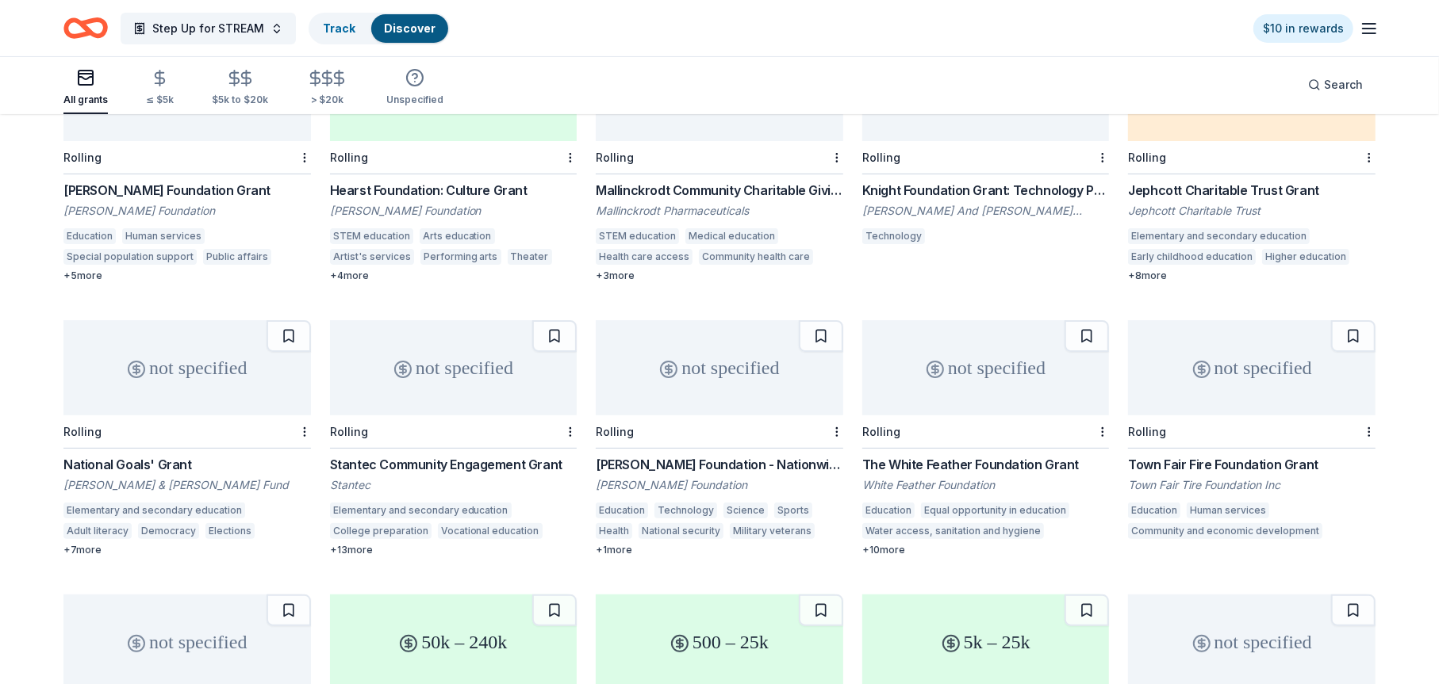
click at [698, 503] on div "Technology" at bounding box center [685, 511] width 63 height 16
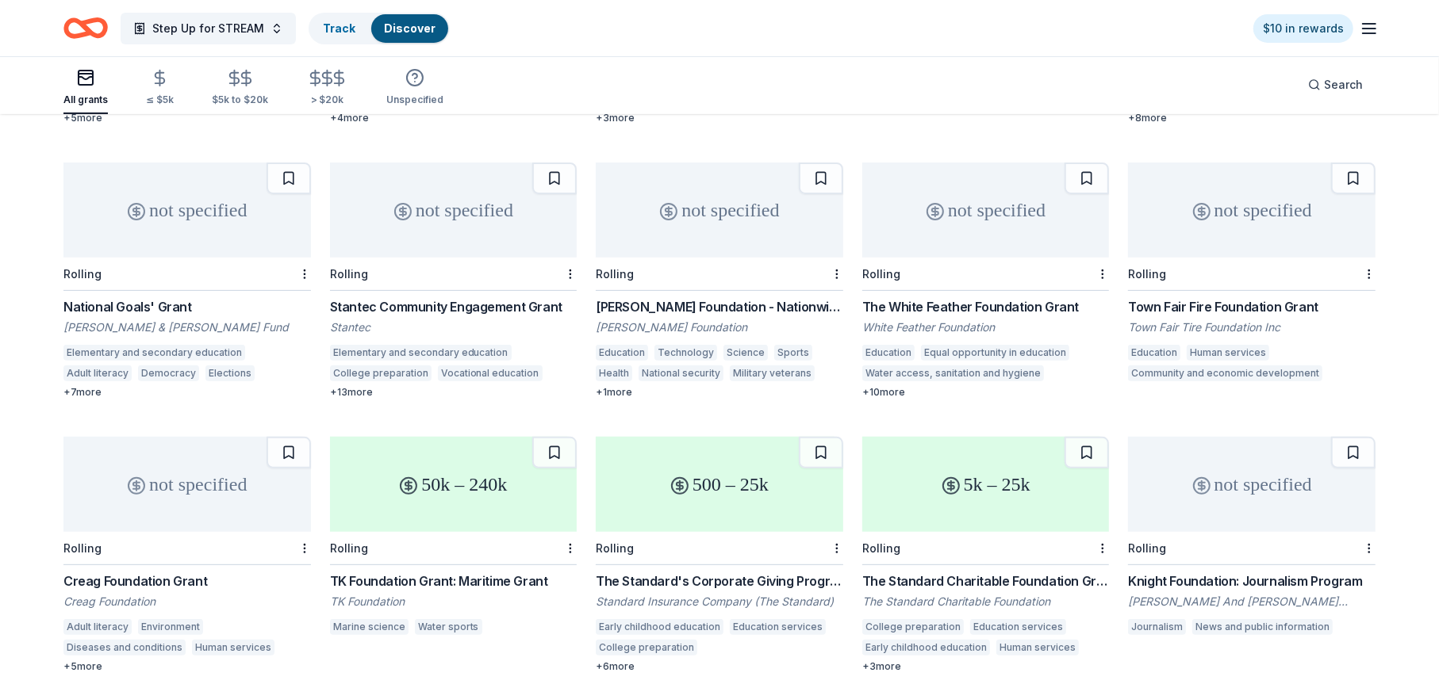
scroll to position [397, 0]
click at [186, 368] on div "Elementary and secondary education Adult literacy Democracy Elections Reproduct…" at bounding box center [186, 364] width 247 height 41
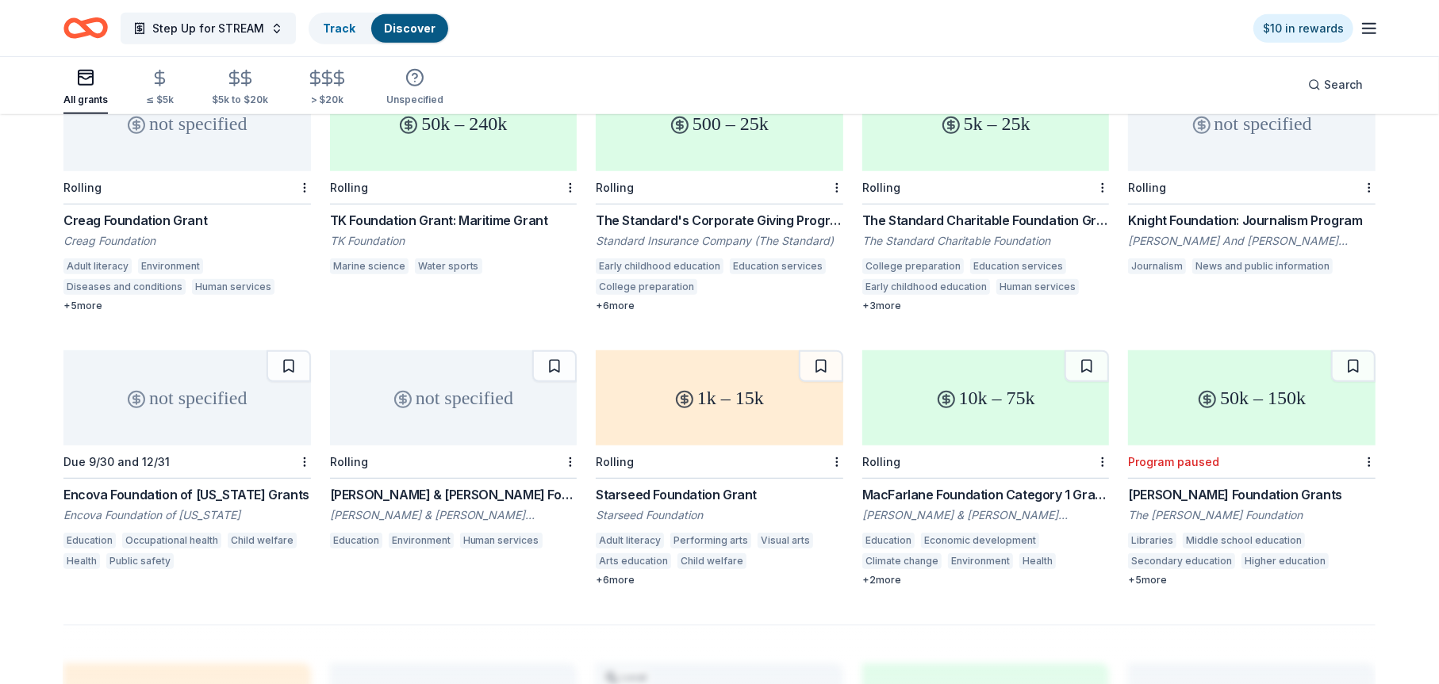
scroll to position [793, 0]
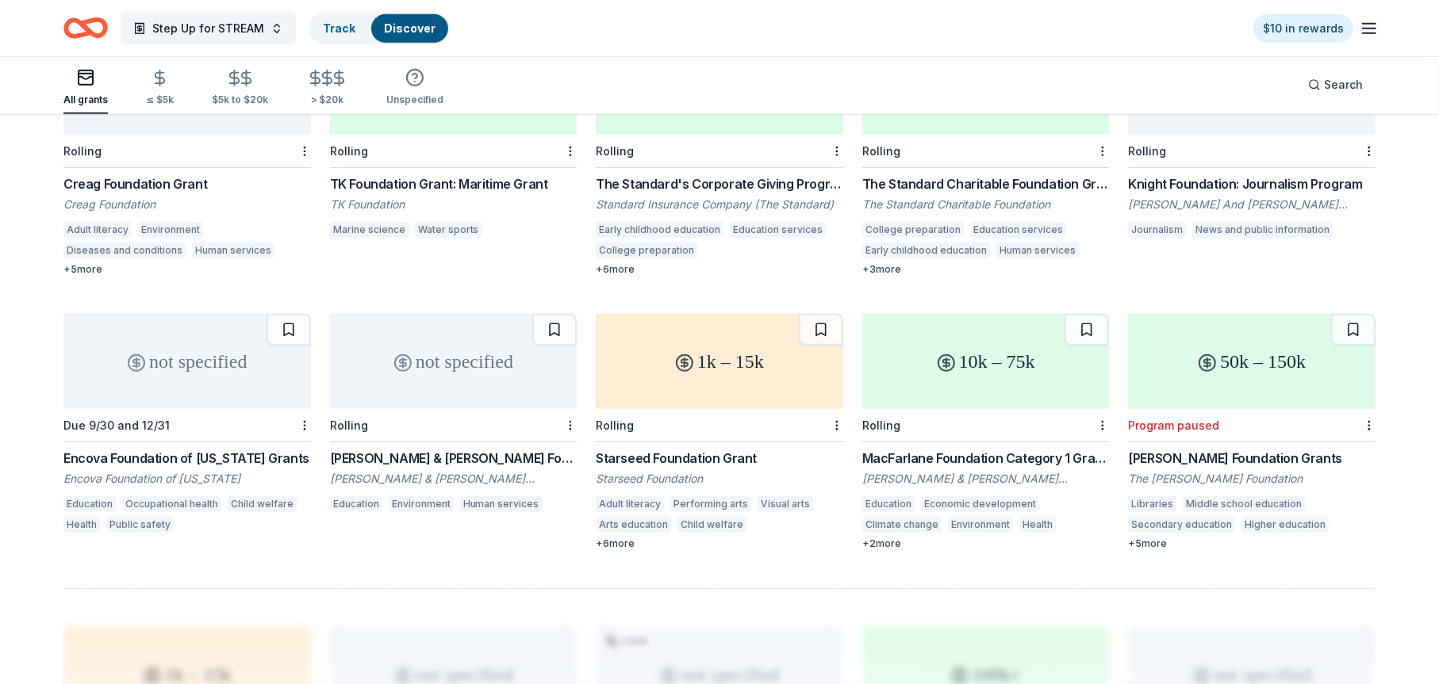
click at [1213, 497] on div "Middle school education" at bounding box center [1244, 505] width 122 height 16
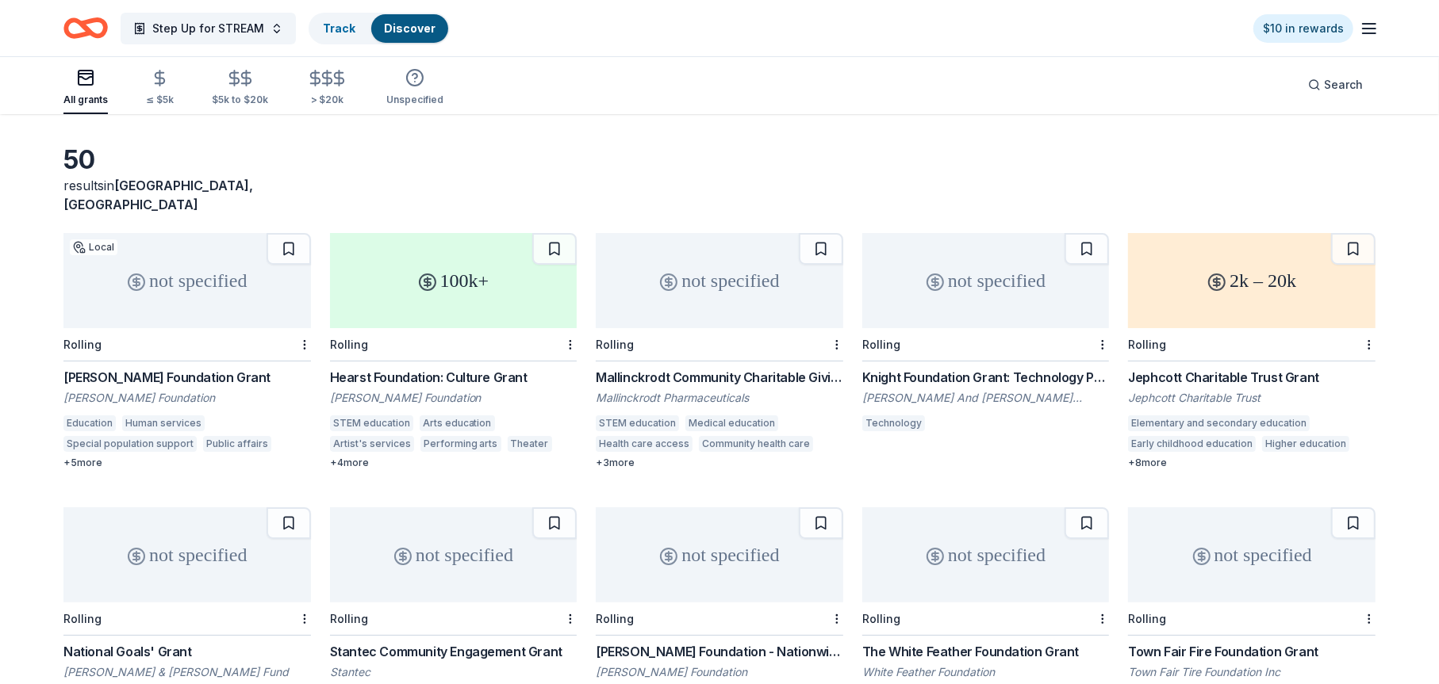
scroll to position [79, 0]
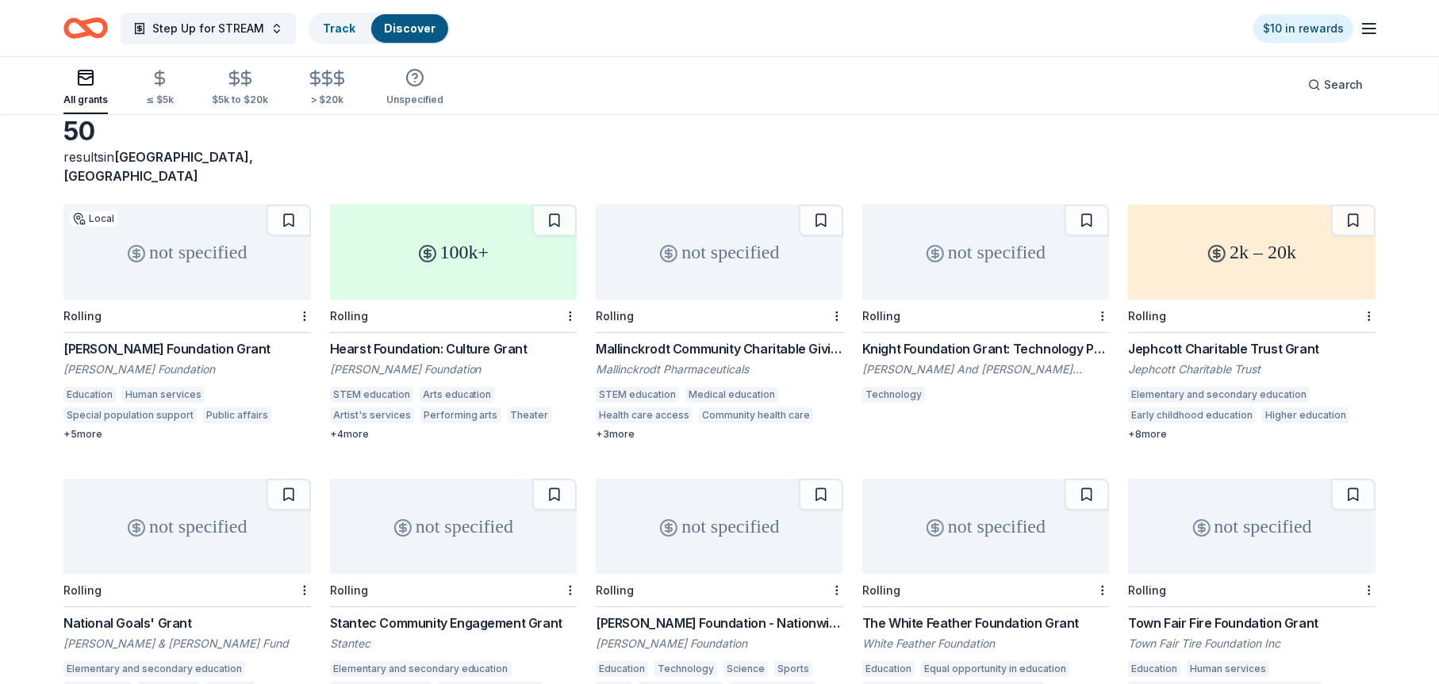
click at [1239, 339] on div "Jephcott Charitable Trust Grant" at bounding box center [1251, 348] width 247 height 19
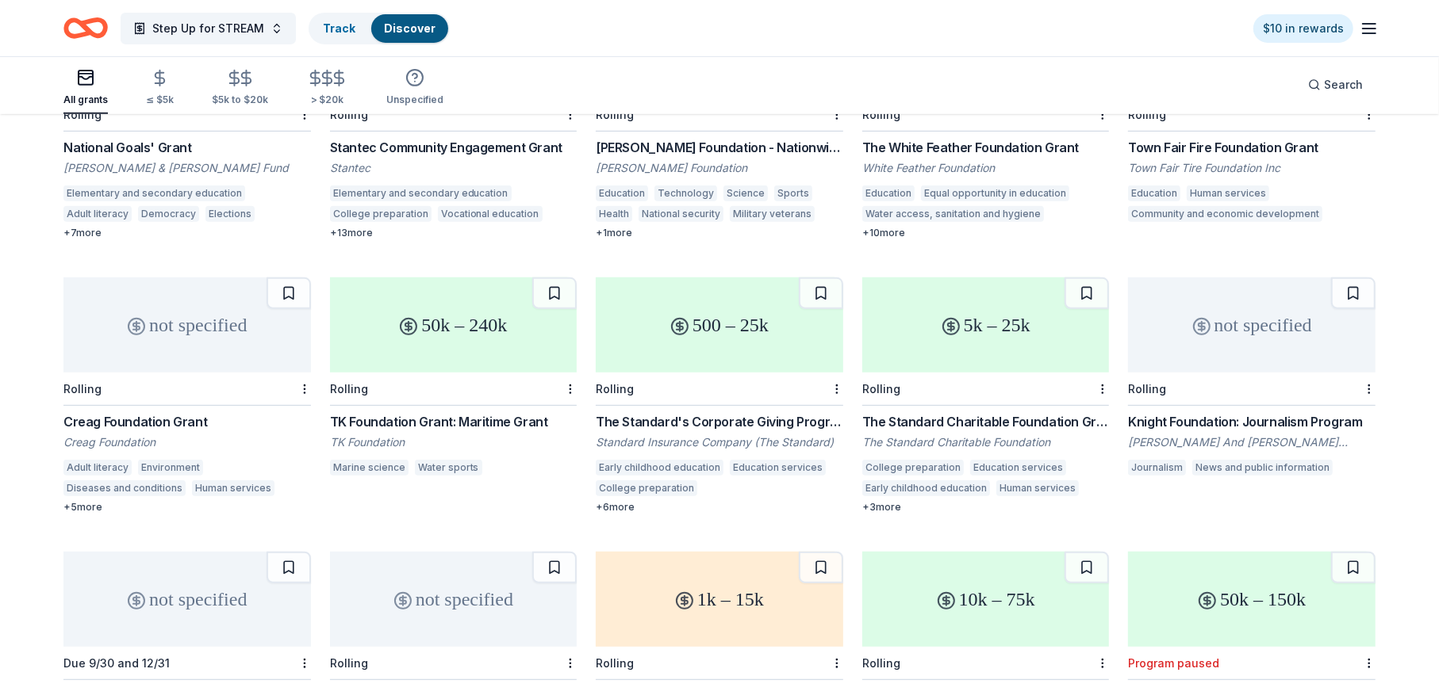
scroll to position [714, 0]
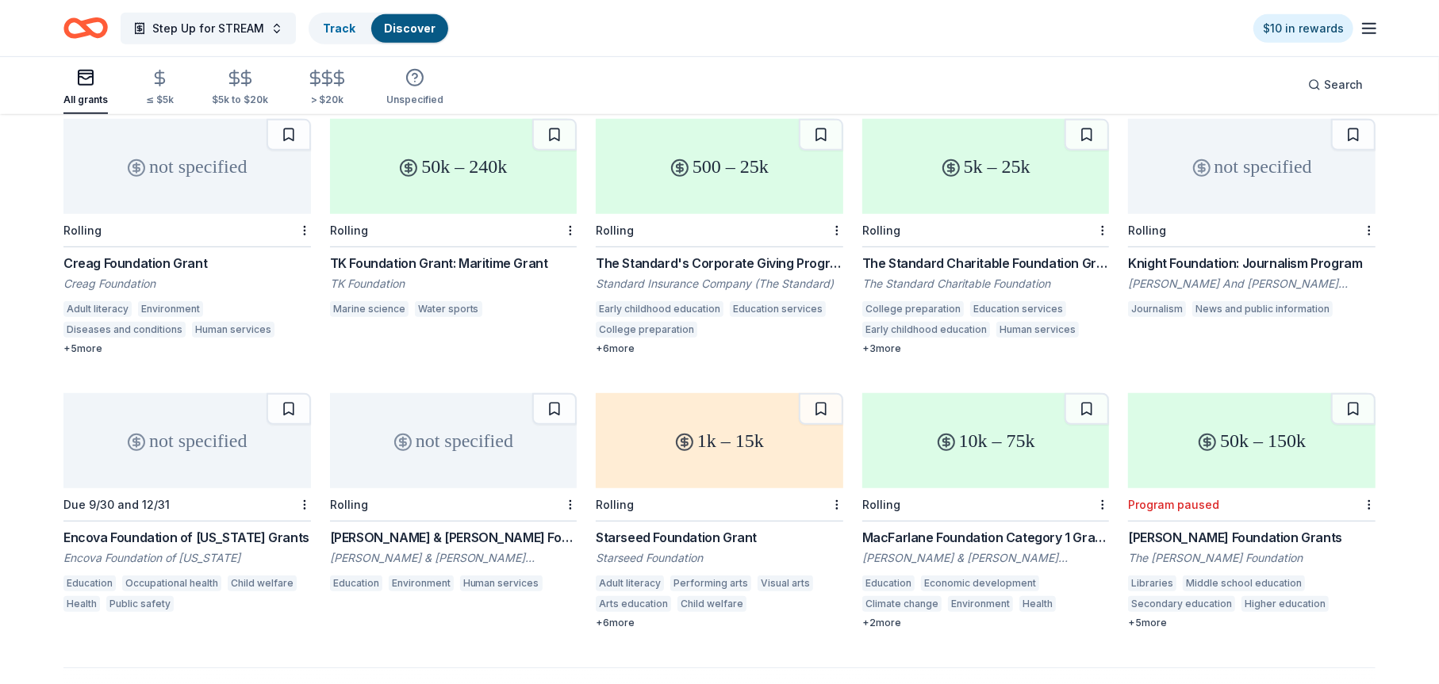
click at [715, 528] on div "Starseed Foundation Grant" at bounding box center [719, 537] width 247 height 19
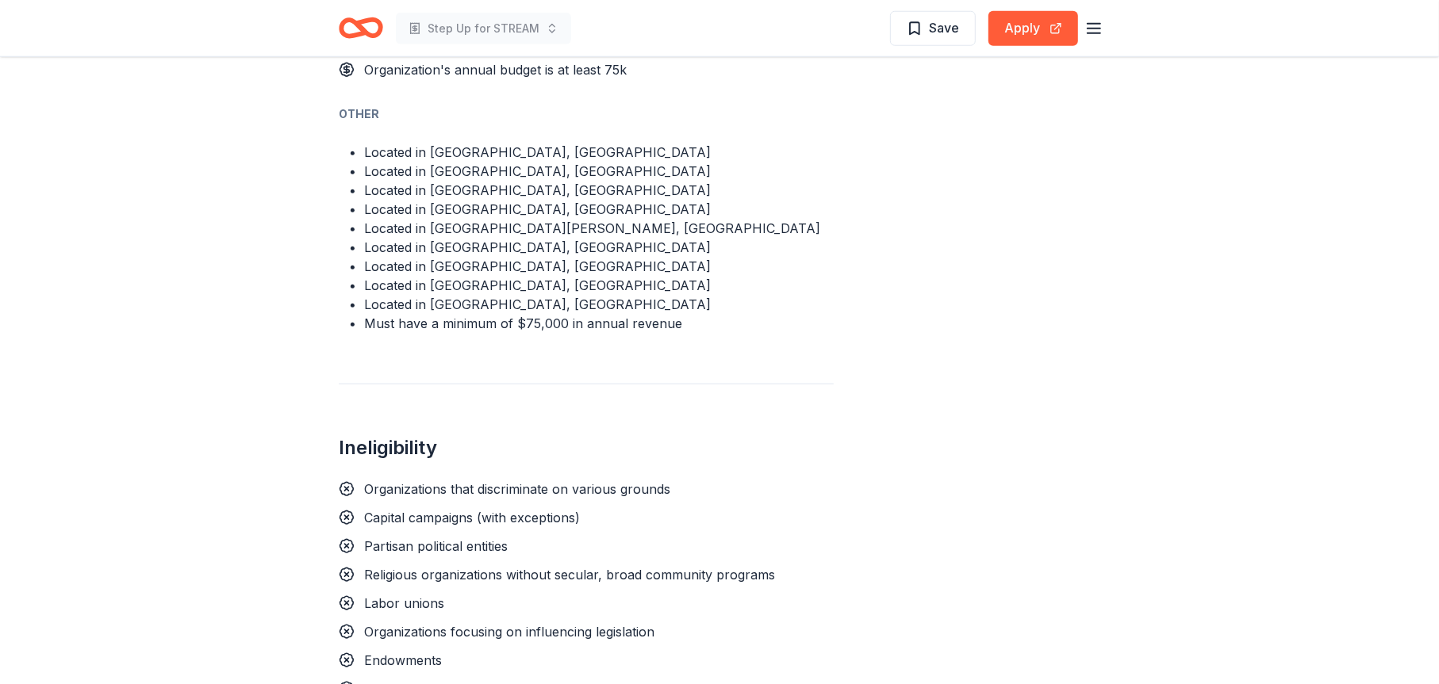
scroll to position [1269, 0]
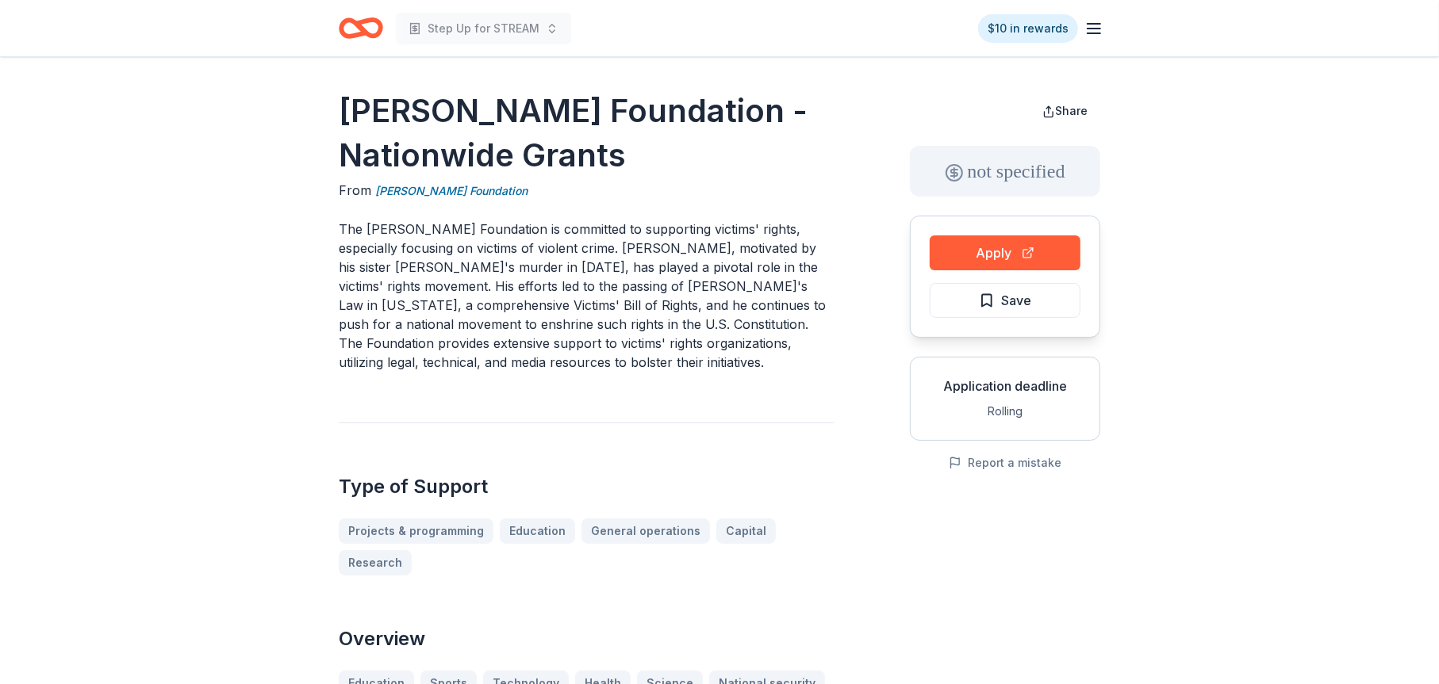
scroll to position [79, 0]
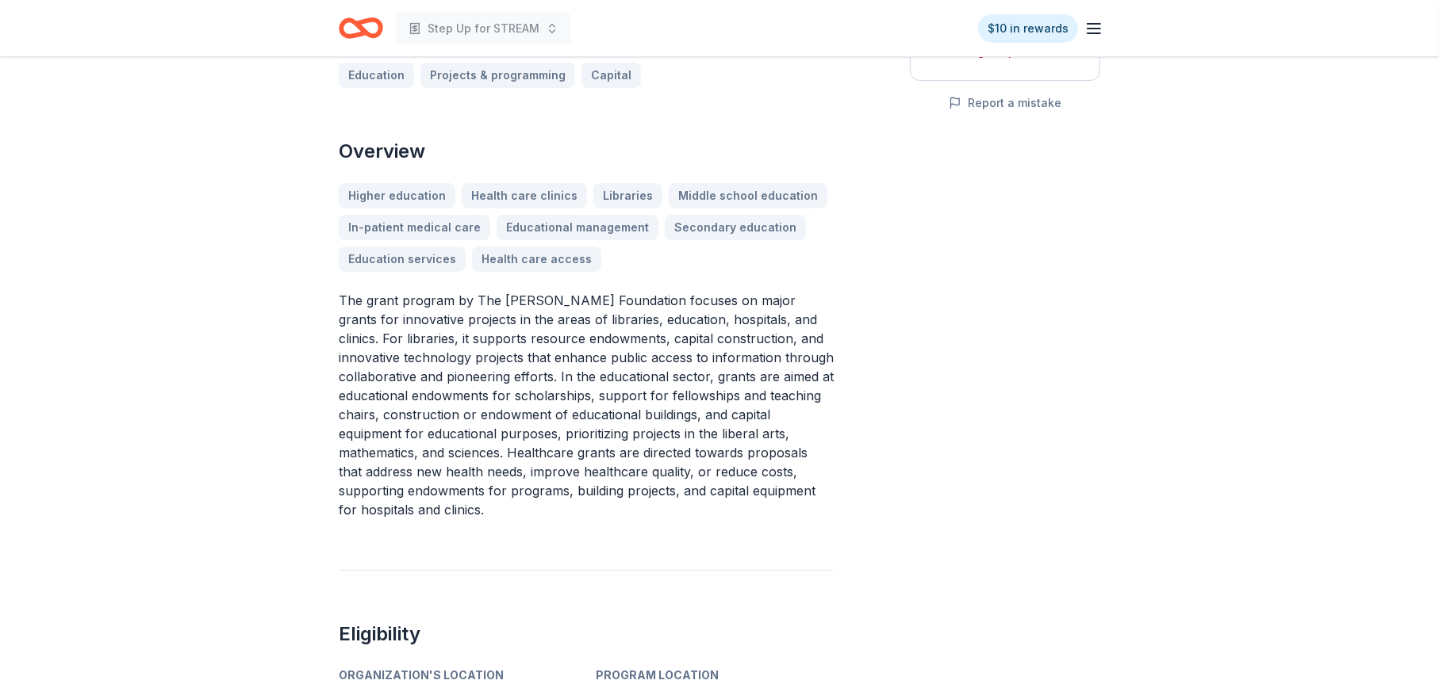
scroll to position [159, 0]
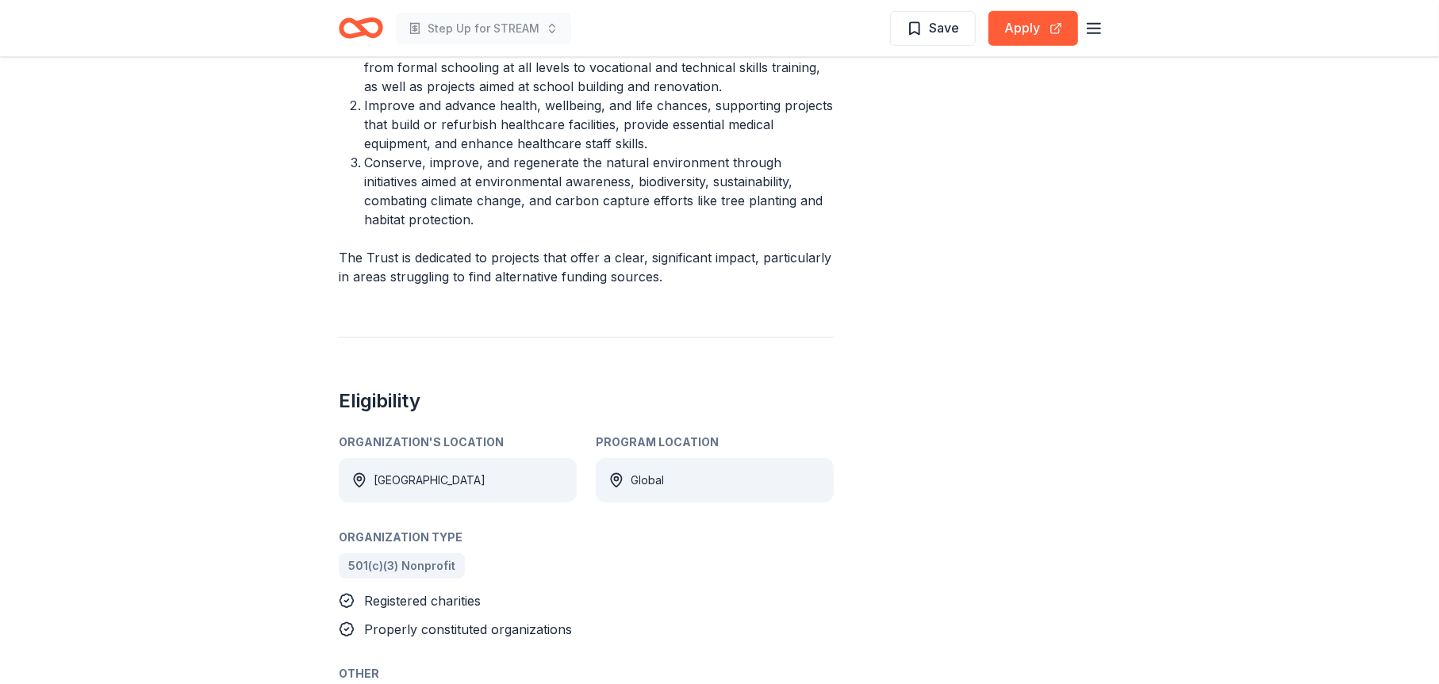
scroll to position [635, 0]
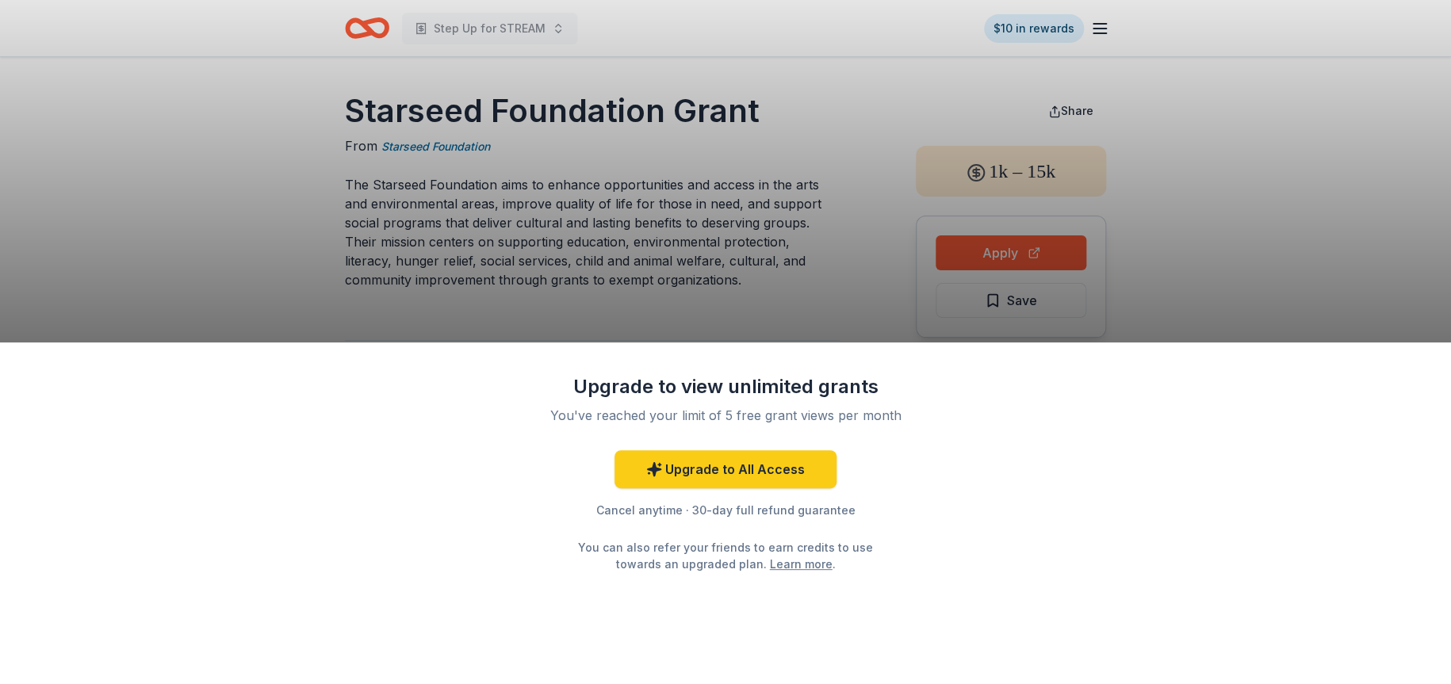
click at [757, 211] on div "Upgrade to view unlimited grants You've reached your limit of 5 free grant view…" at bounding box center [725, 342] width 1451 height 684
